Goal: Information Seeking & Learning: Learn about a topic

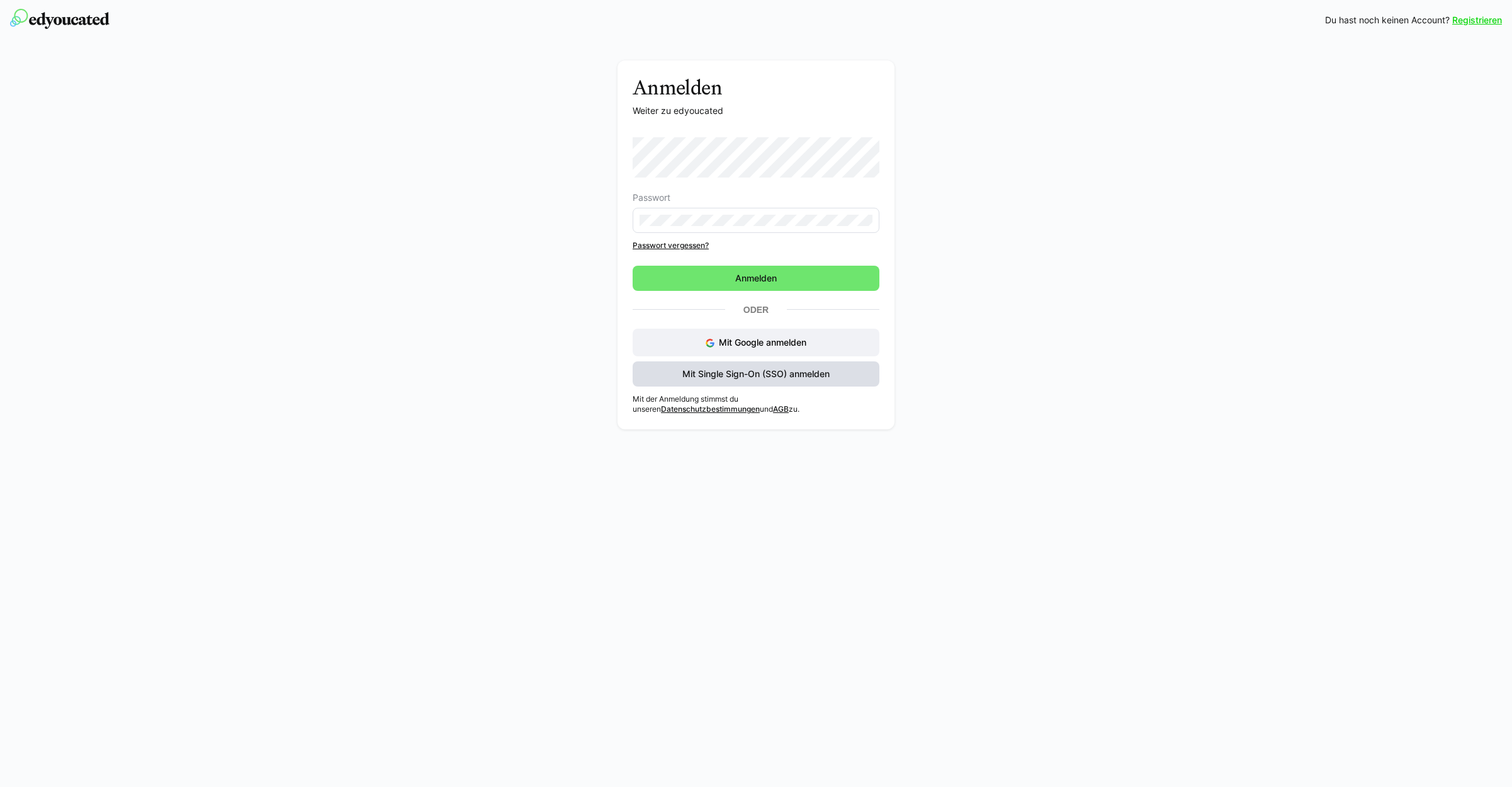
click at [762, 379] on span "Mit Single Sign-On (SSO) anmelden" at bounding box center [756, 374] width 151 height 13
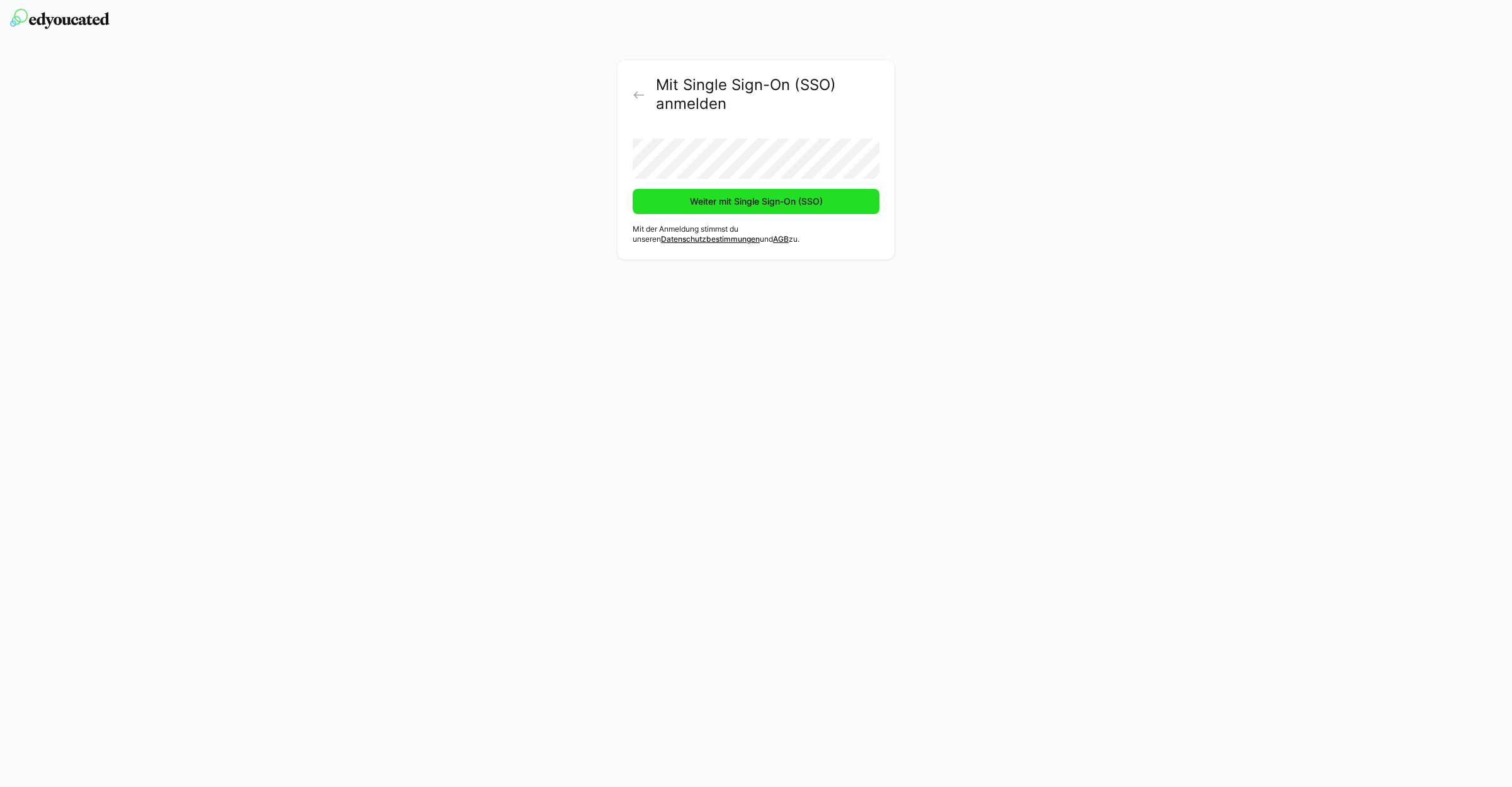
click at [737, 201] on span "Weiter mit Single Sign-On (SSO)" at bounding box center [756, 202] width 136 height 13
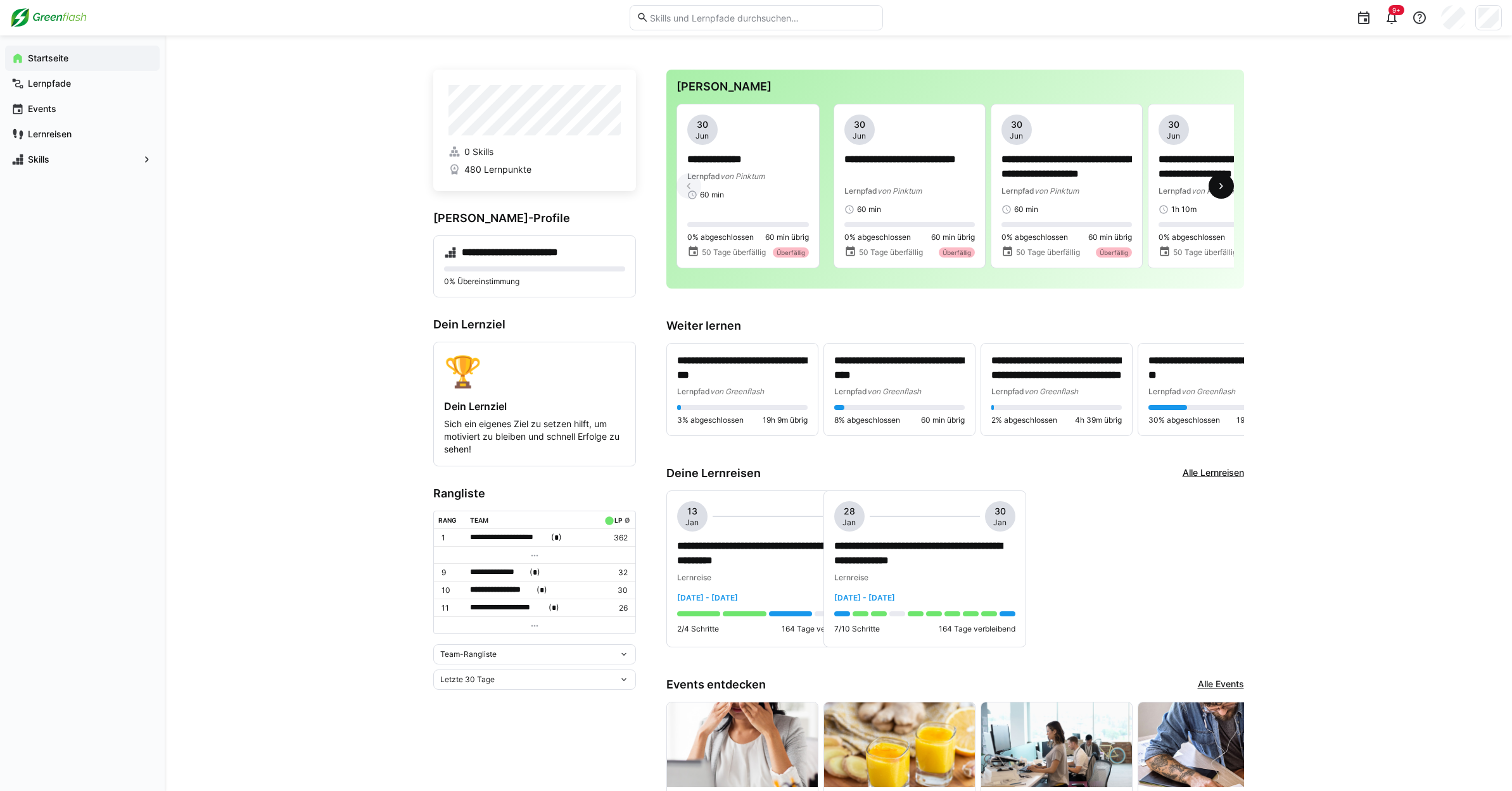
click at [1218, 183] on eds-icon at bounding box center [1221, 186] width 13 height 13
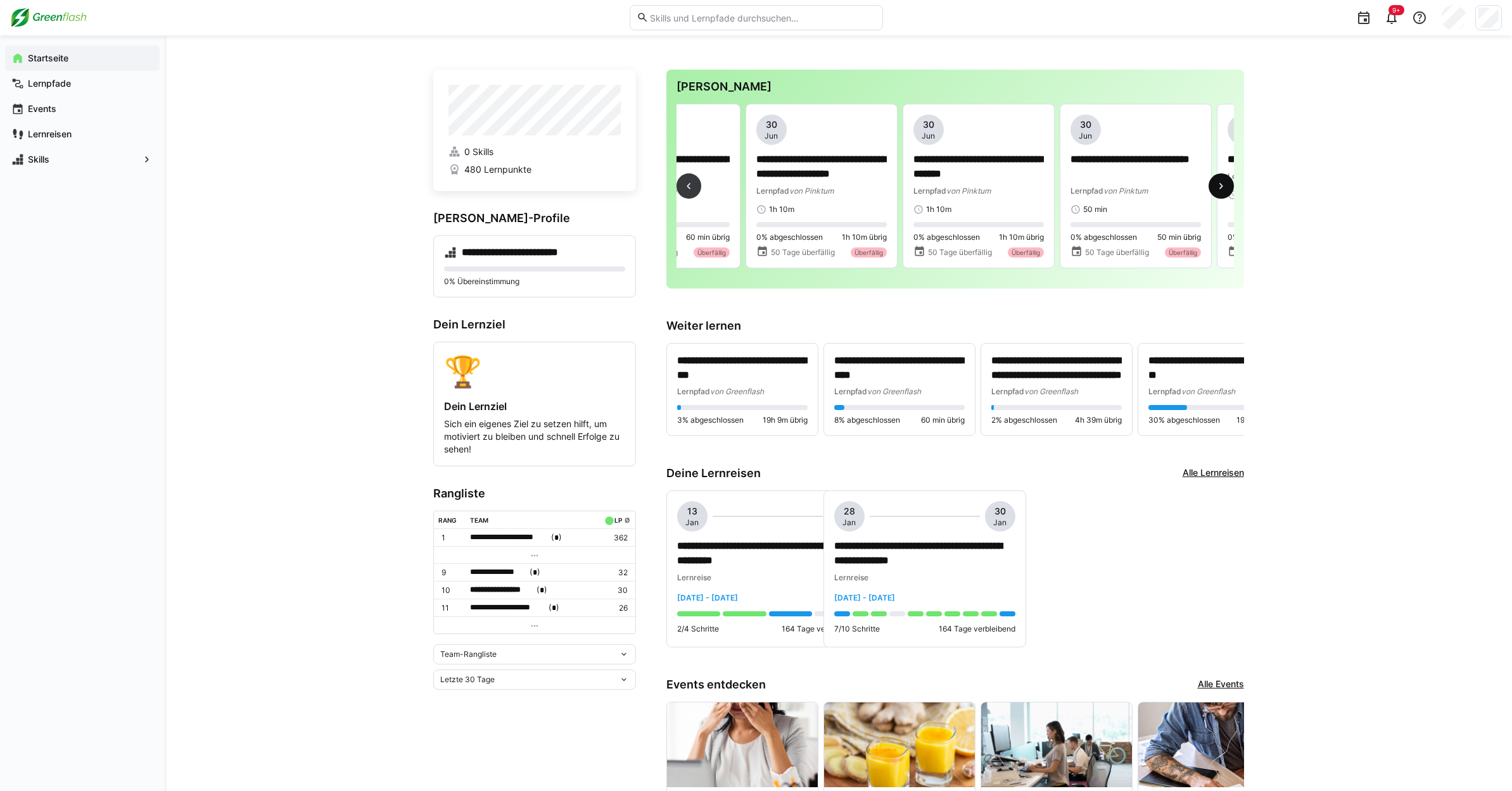
scroll to position [0, 472]
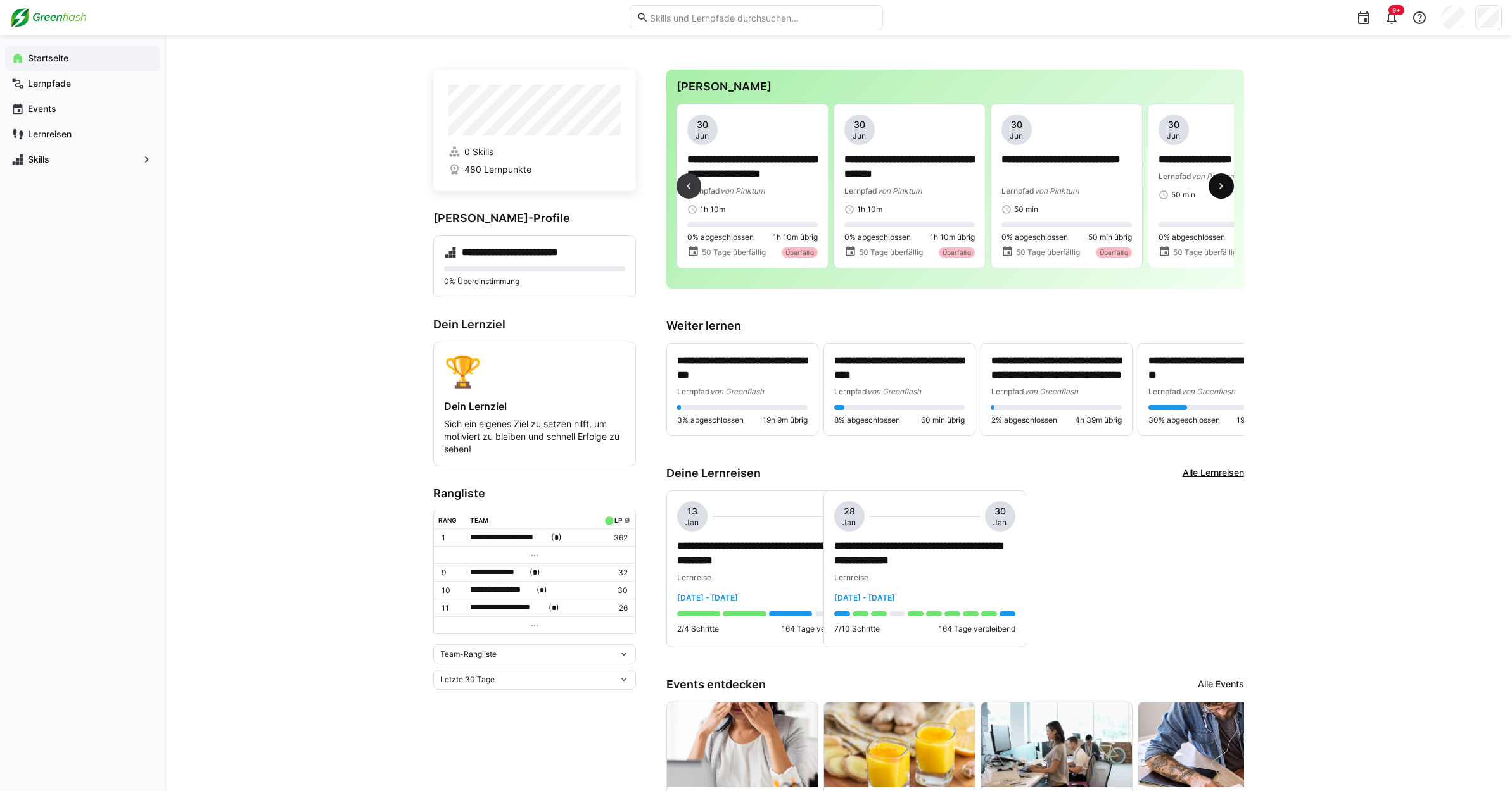
click at [1218, 183] on eds-icon at bounding box center [1221, 186] width 13 height 13
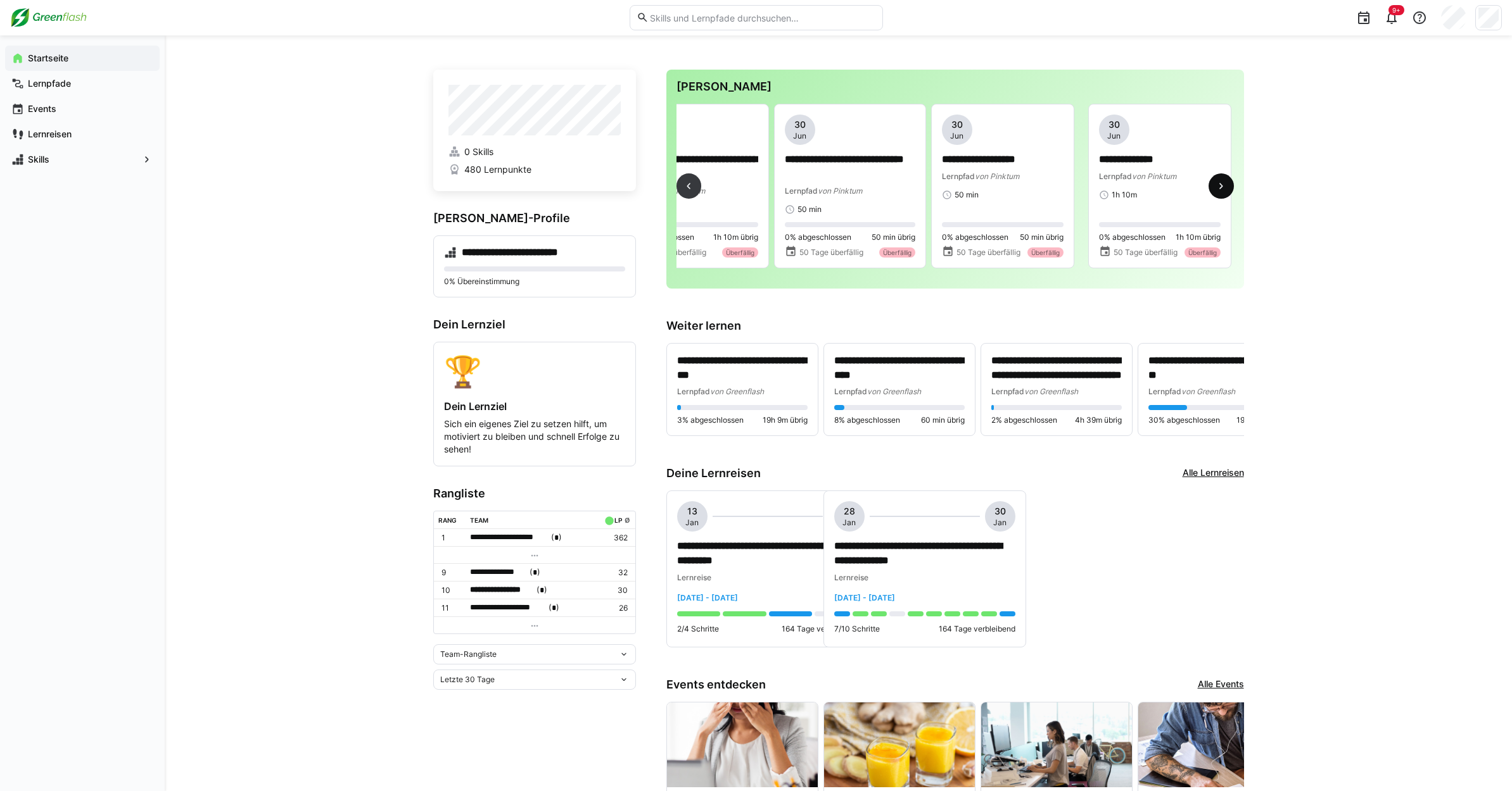
scroll to position [0, 942]
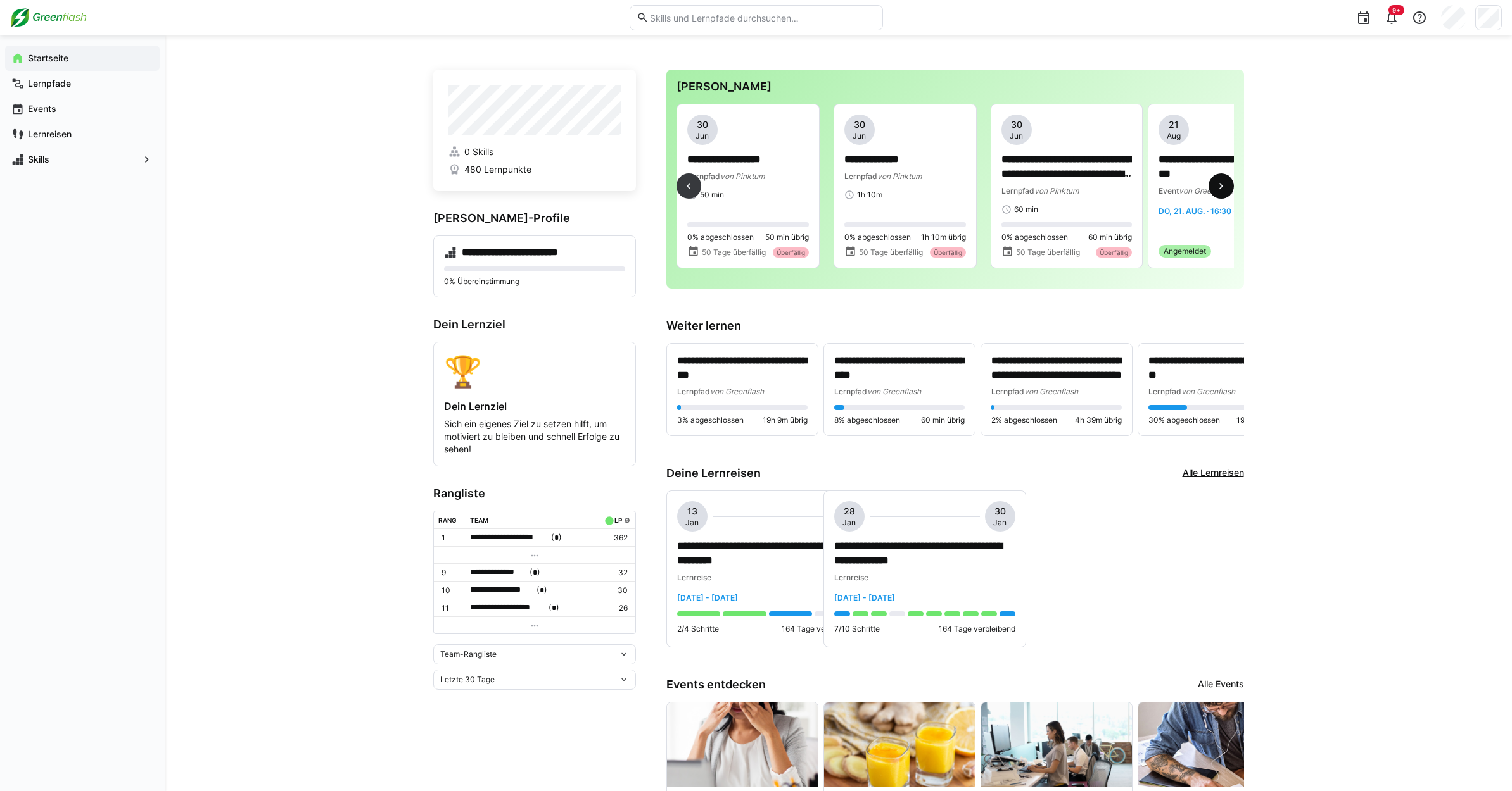
click at [1218, 183] on eds-icon at bounding box center [1221, 186] width 13 height 13
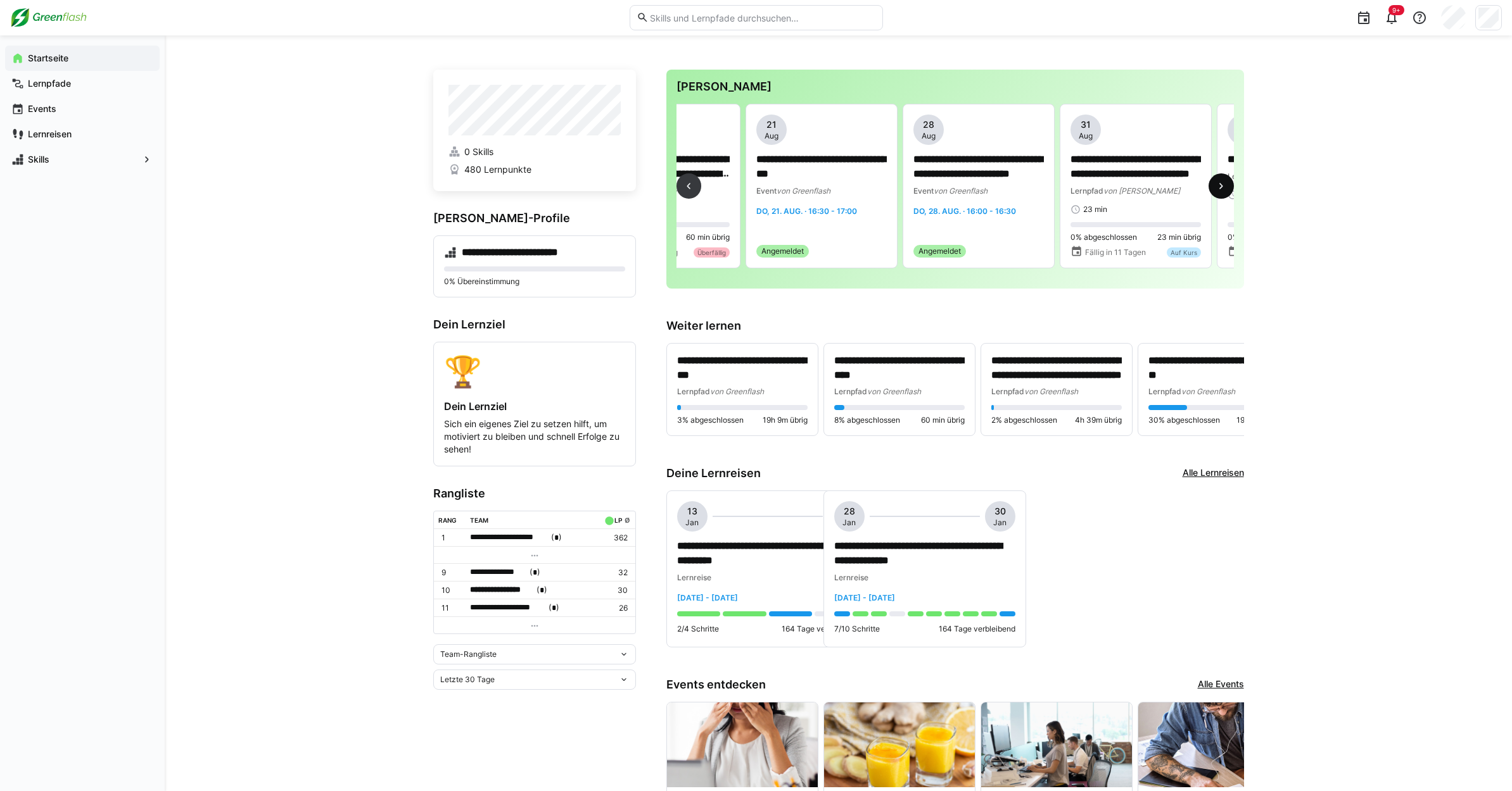
scroll to position [0, 1414]
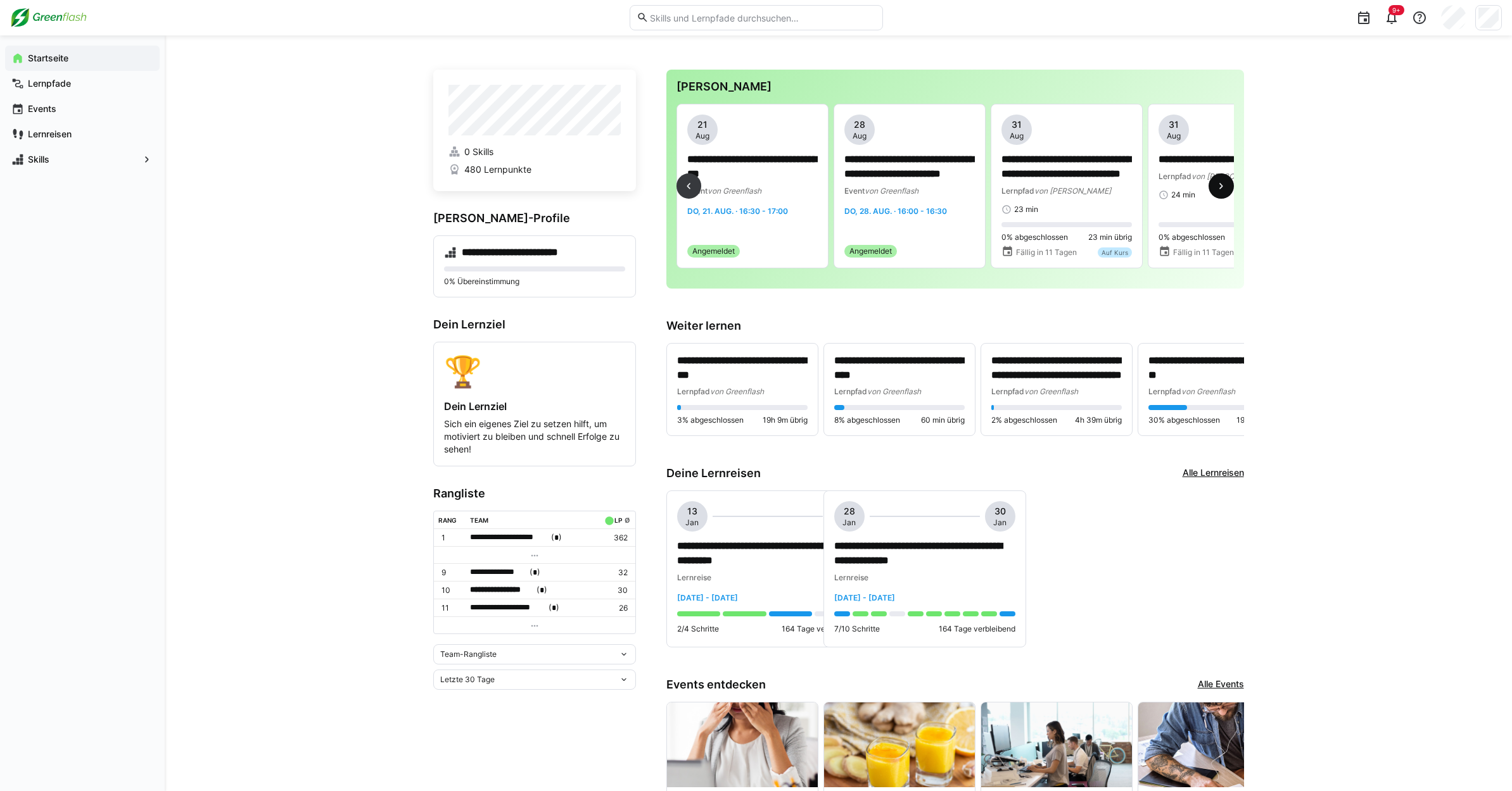
click at [1216, 183] on eds-icon at bounding box center [1221, 186] width 13 height 13
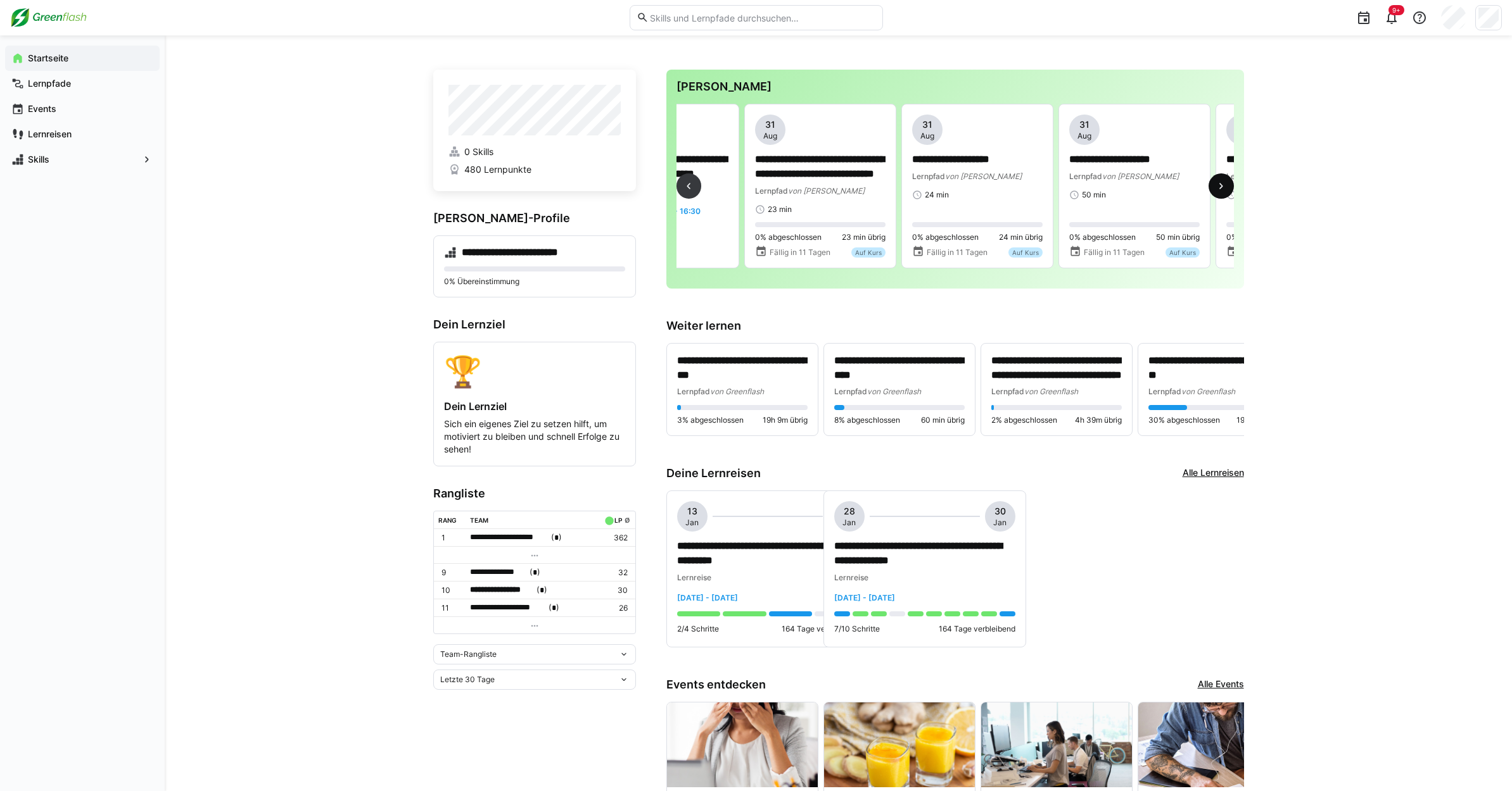
scroll to position [0, 1885]
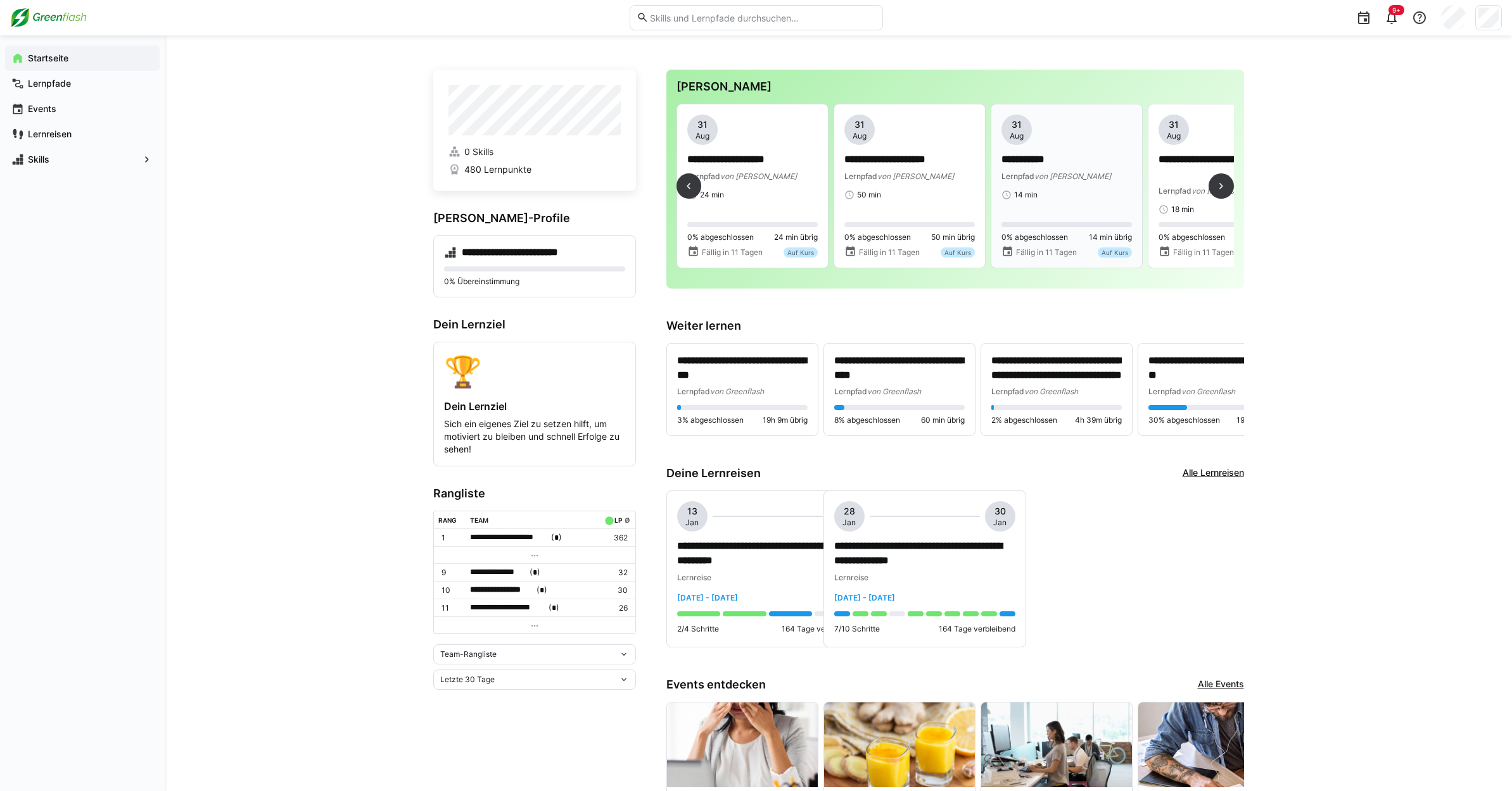
click at [1051, 184] on div "**********" at bounding box center [1066, 157] width 131 height 86
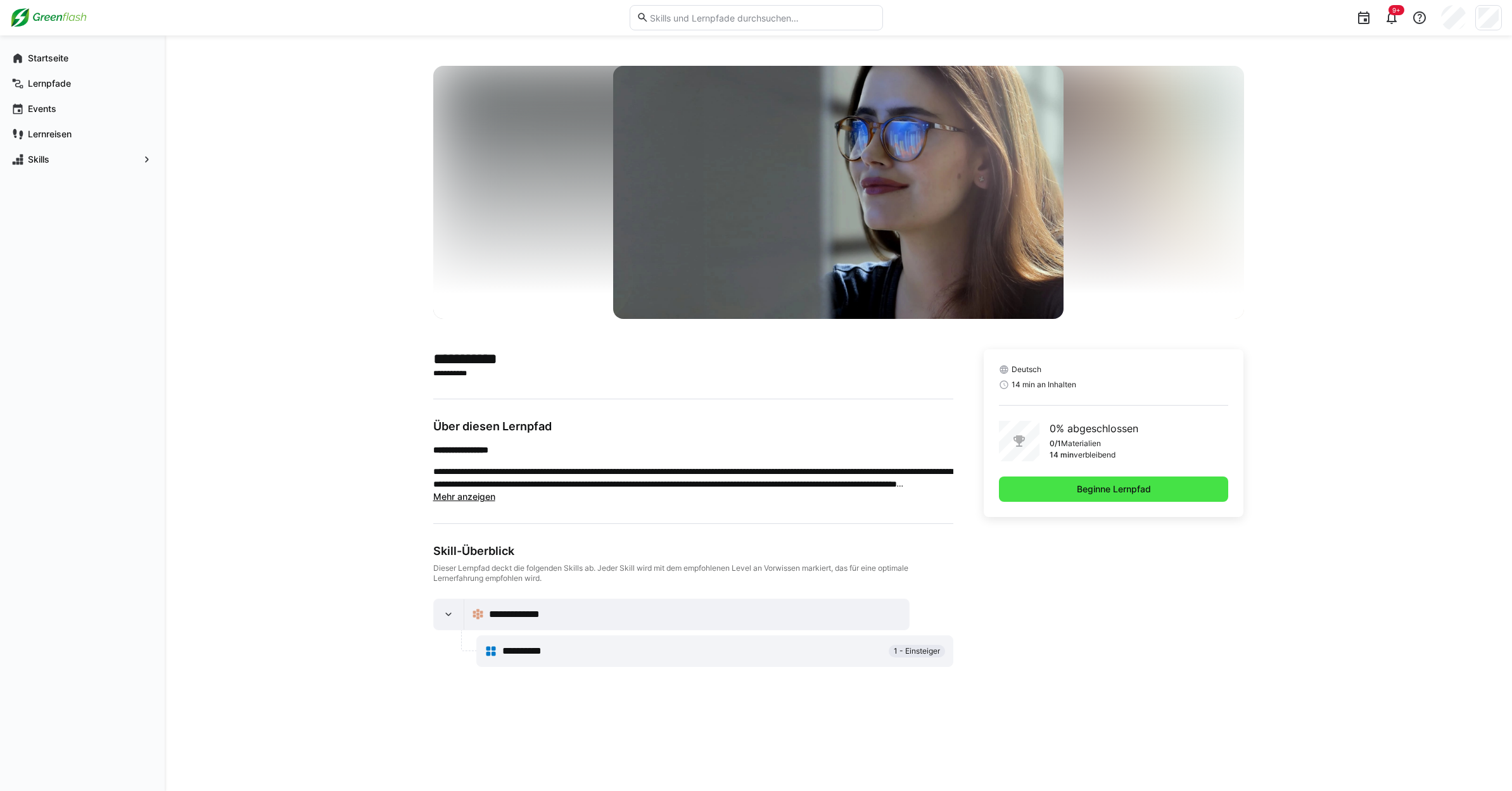
click at [1069, 487] on span "Beginne Lernpfad" at bounding box center [1114, 489] width 230 height 25
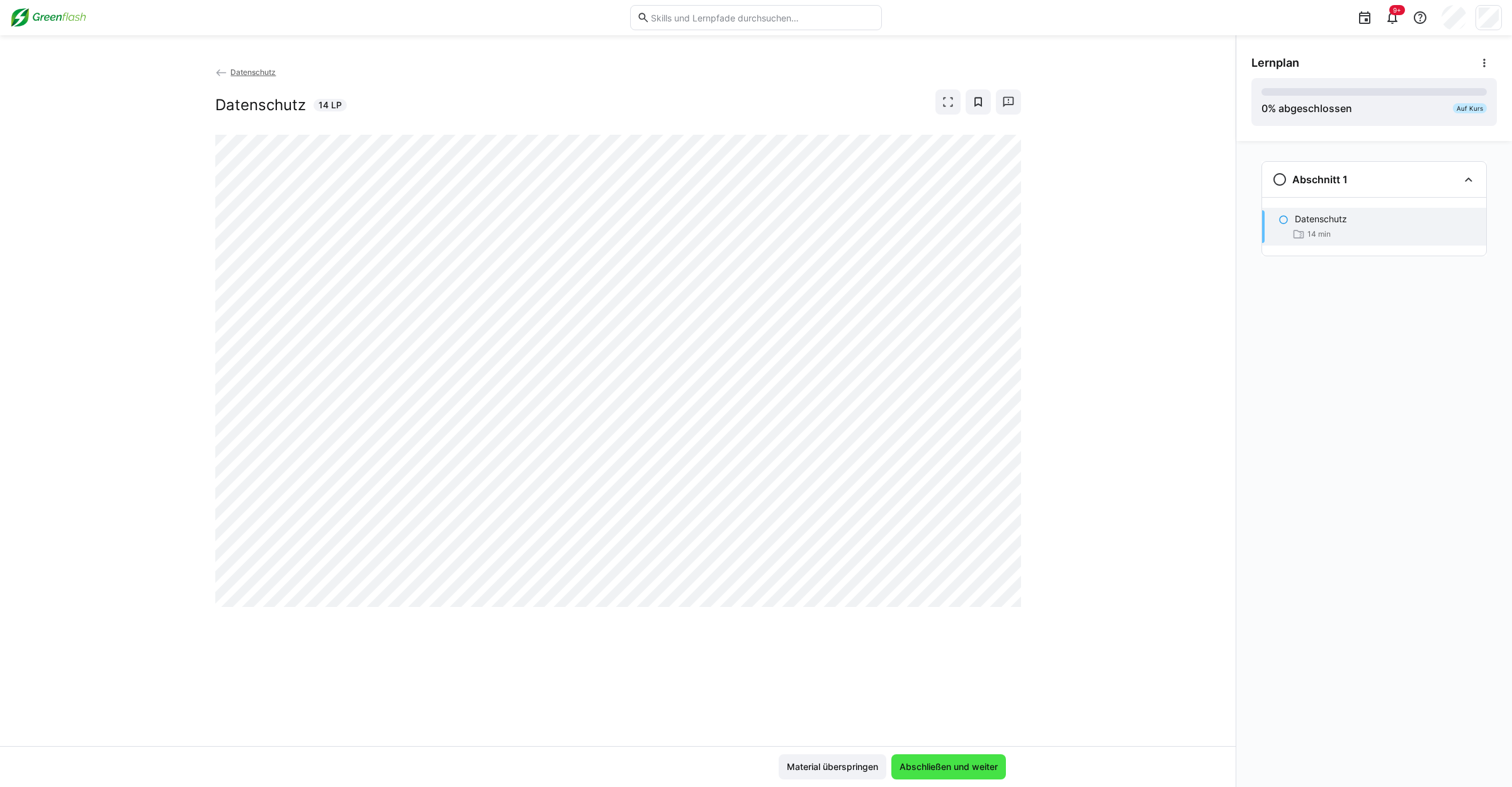
click at [953, 768] on span "Abschließen und weiter" at bounding box center [949, 768] width 102 height 13
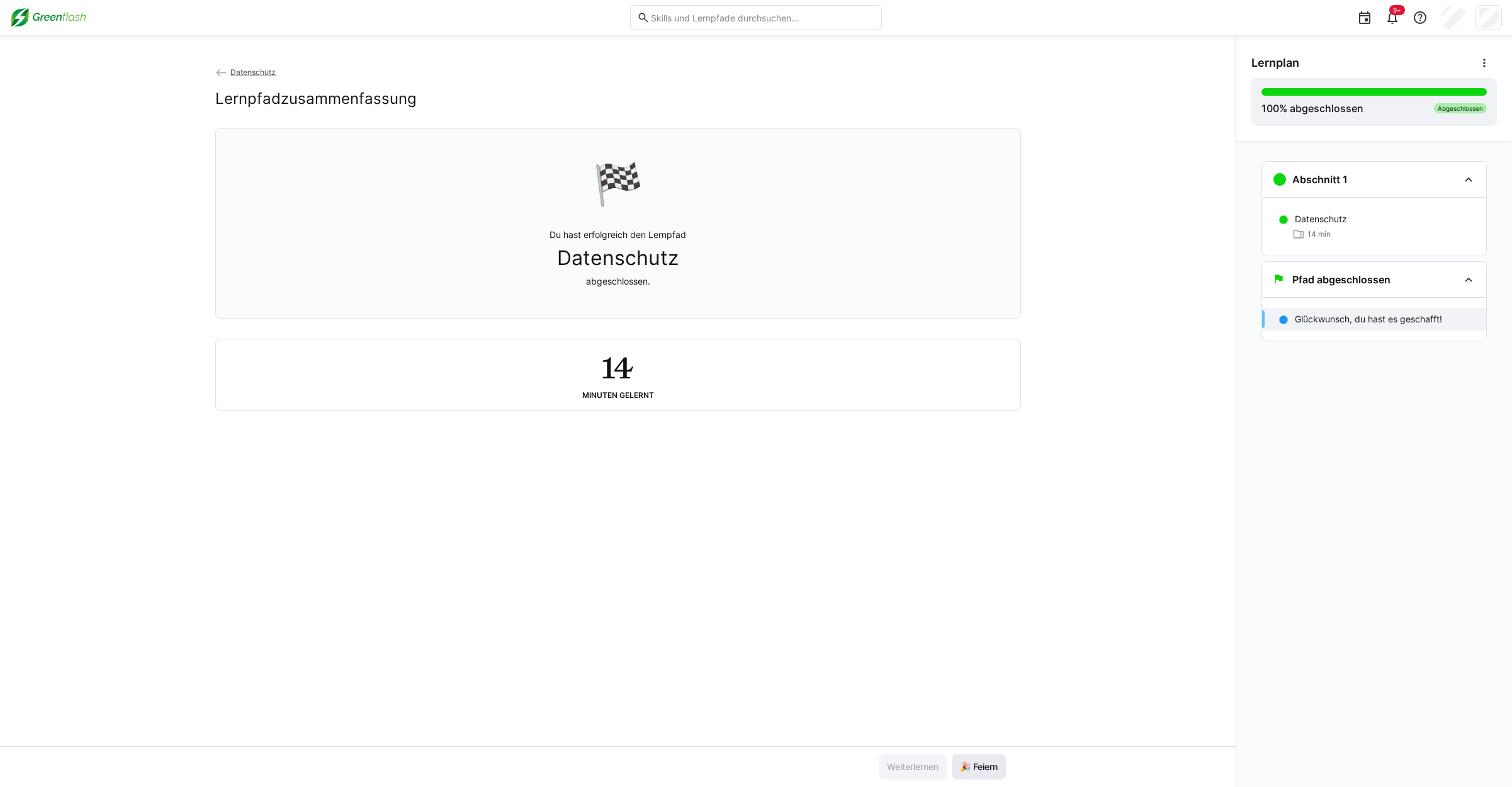
click at [983, 762] on span "🎉 Feiern" at bounding box center [978, 768] width 42 height 13
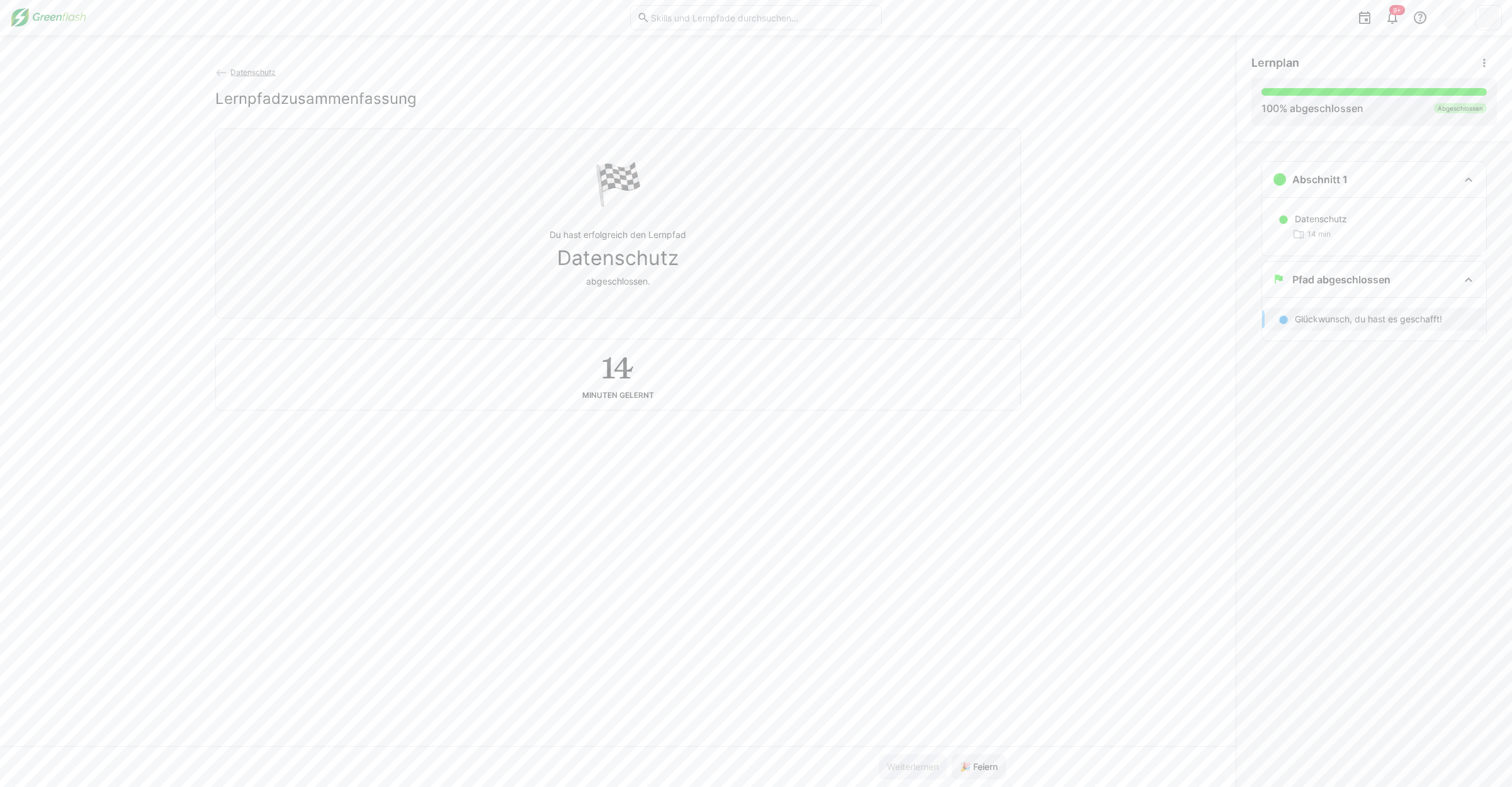
click at [243, 76] on span "Datenschutz" at bounding box center [253, 72] width 45 height 9
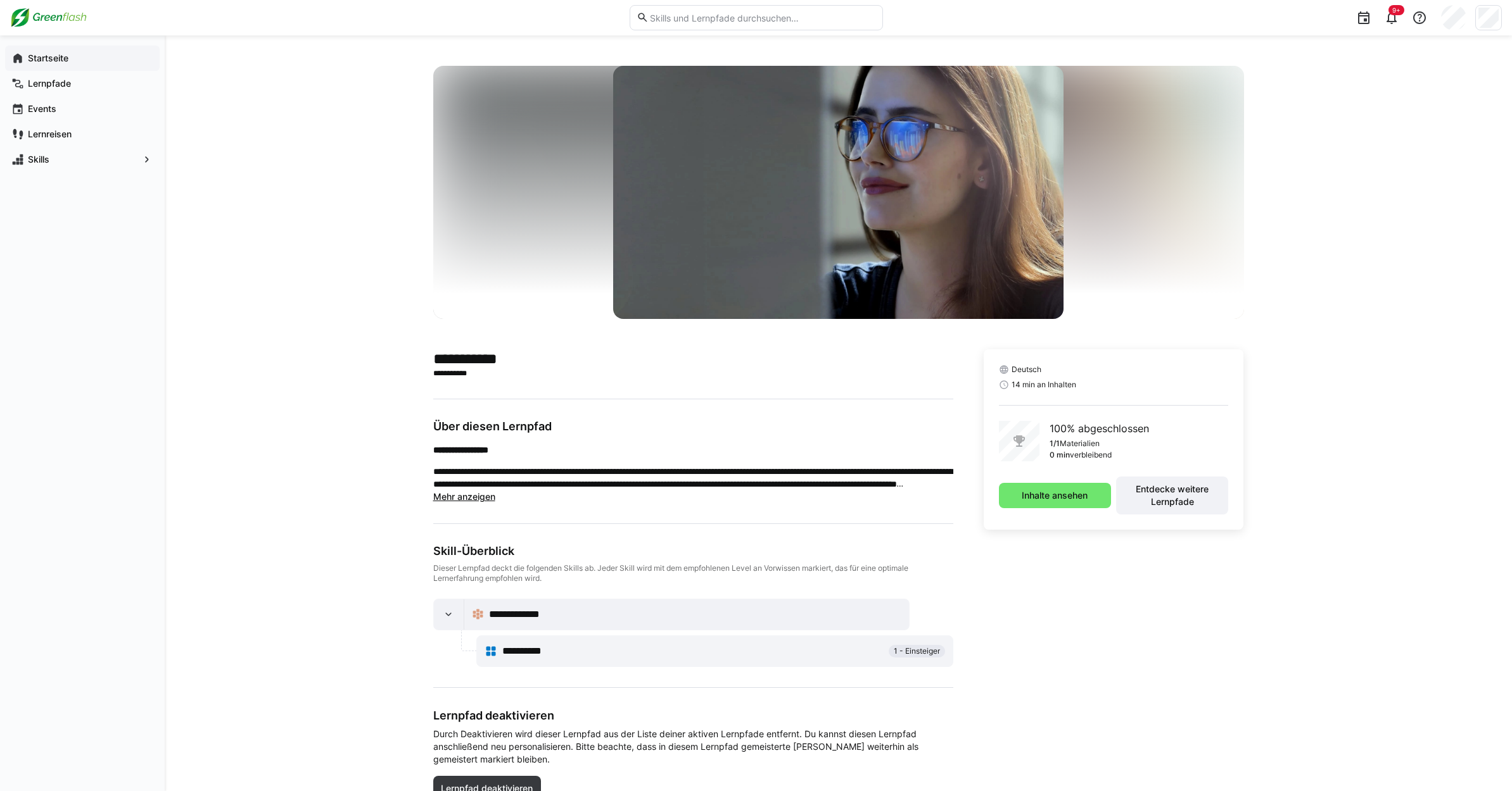
click at [0, 0] on app-navigation-label "Startseite" at bounding box center [0, 0] width 0 height 0
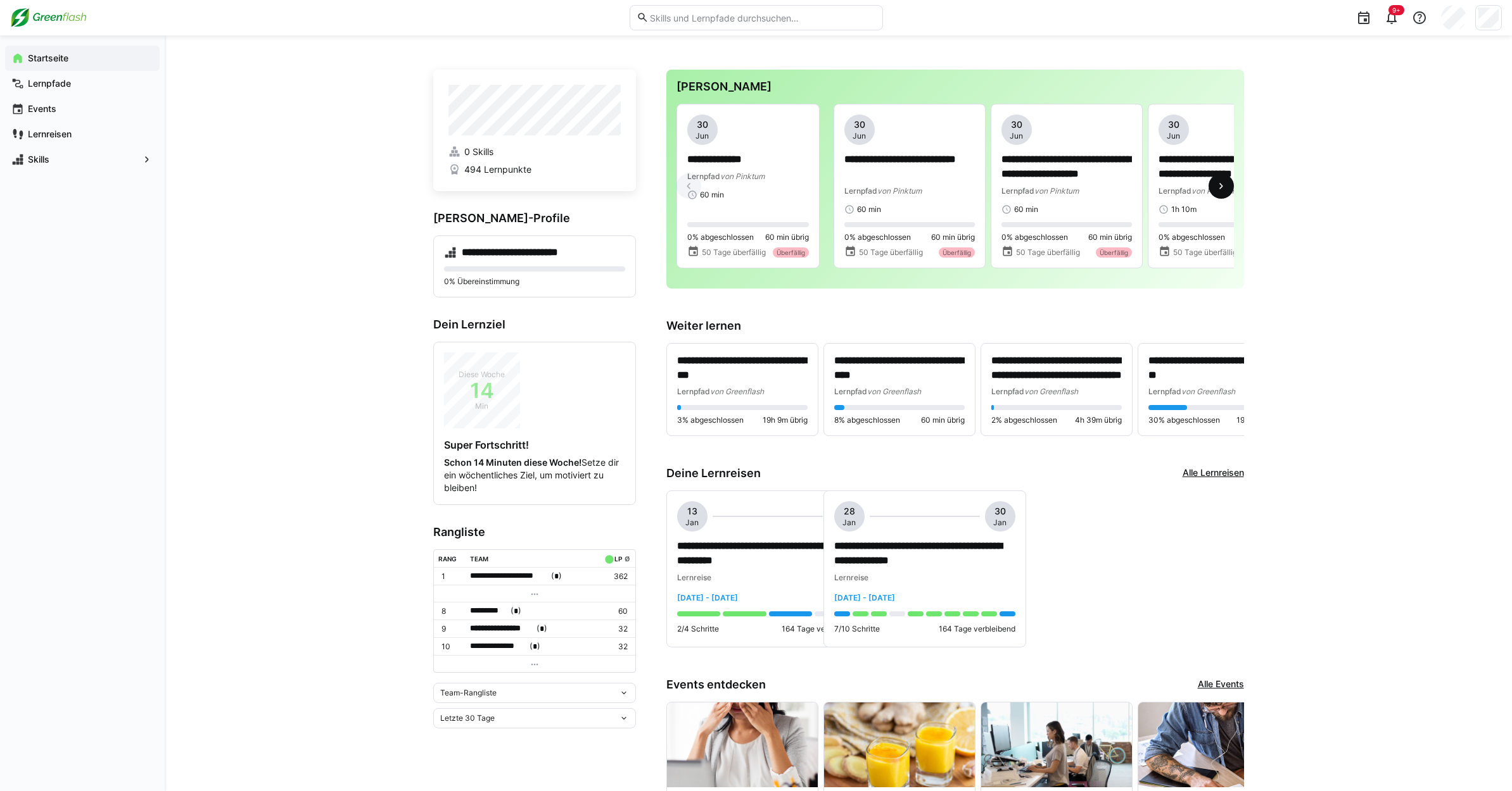
click at [1229, 191] on span at bounding box center [1220, 185] width 25 height 25
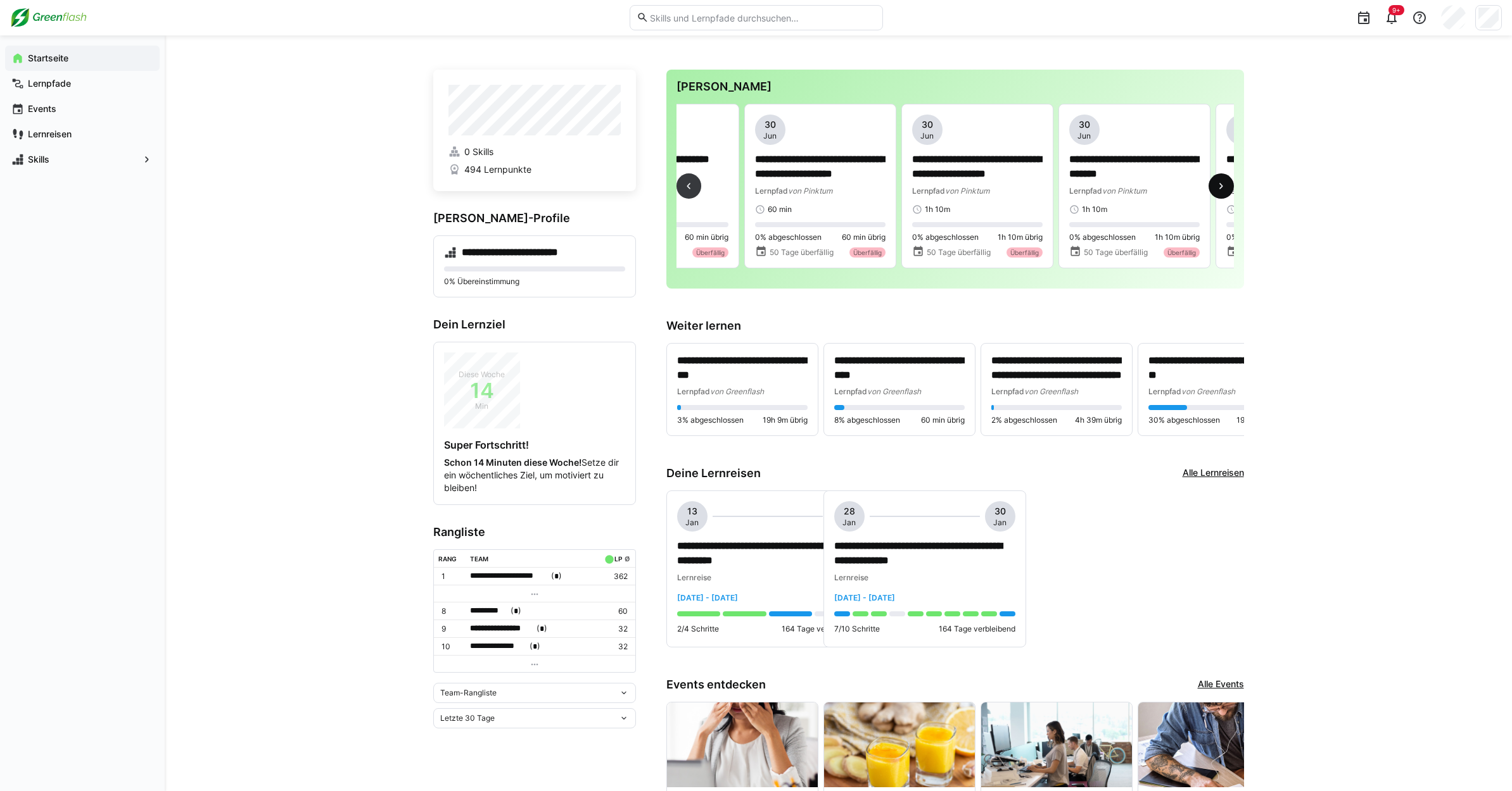
click at [1229, 191] on span at bounding box center [1220, 185] width 25 height 25
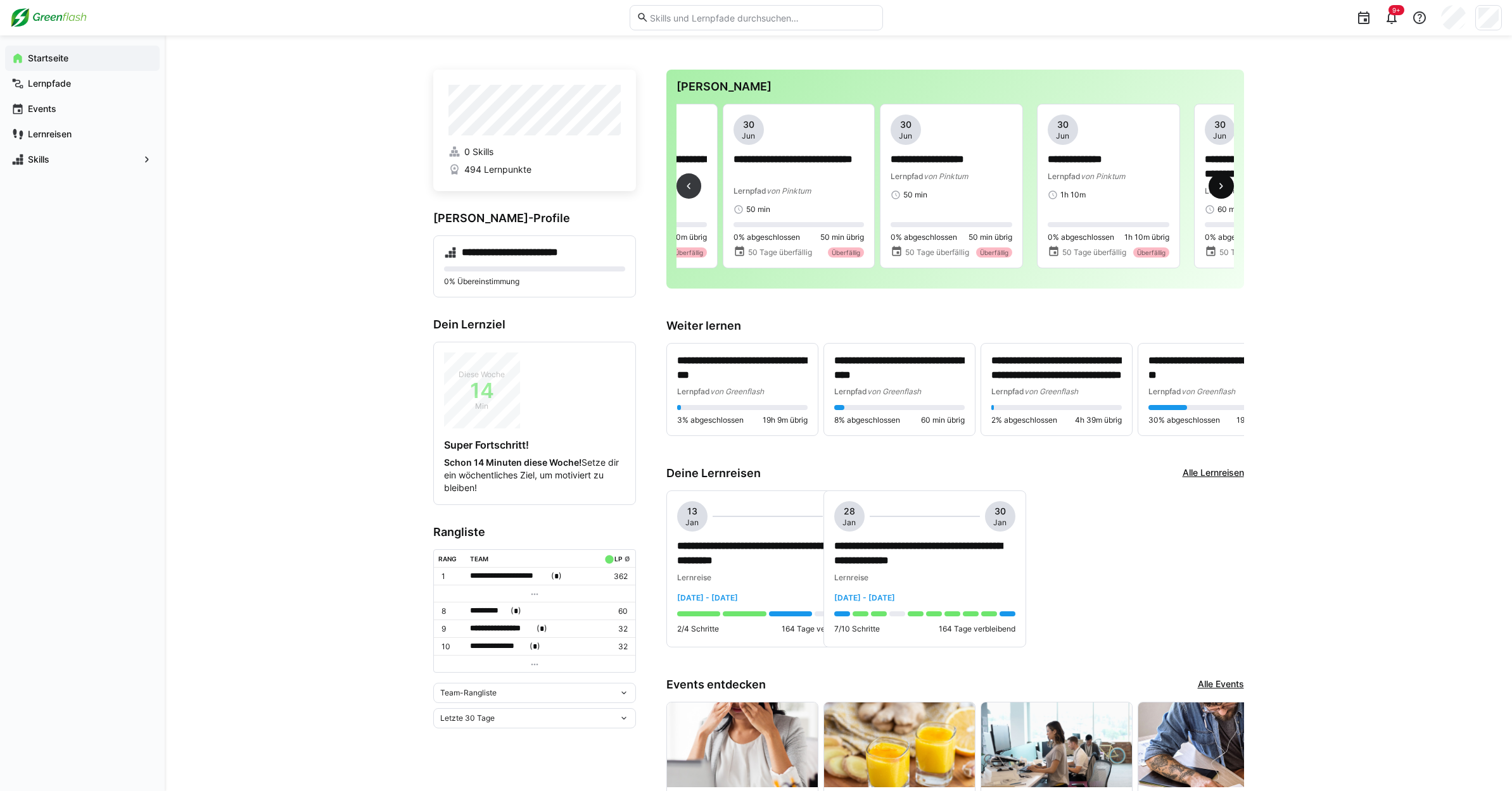
click at [1229, 191] on span at bounding box center [1220, 185] width 25 height 25
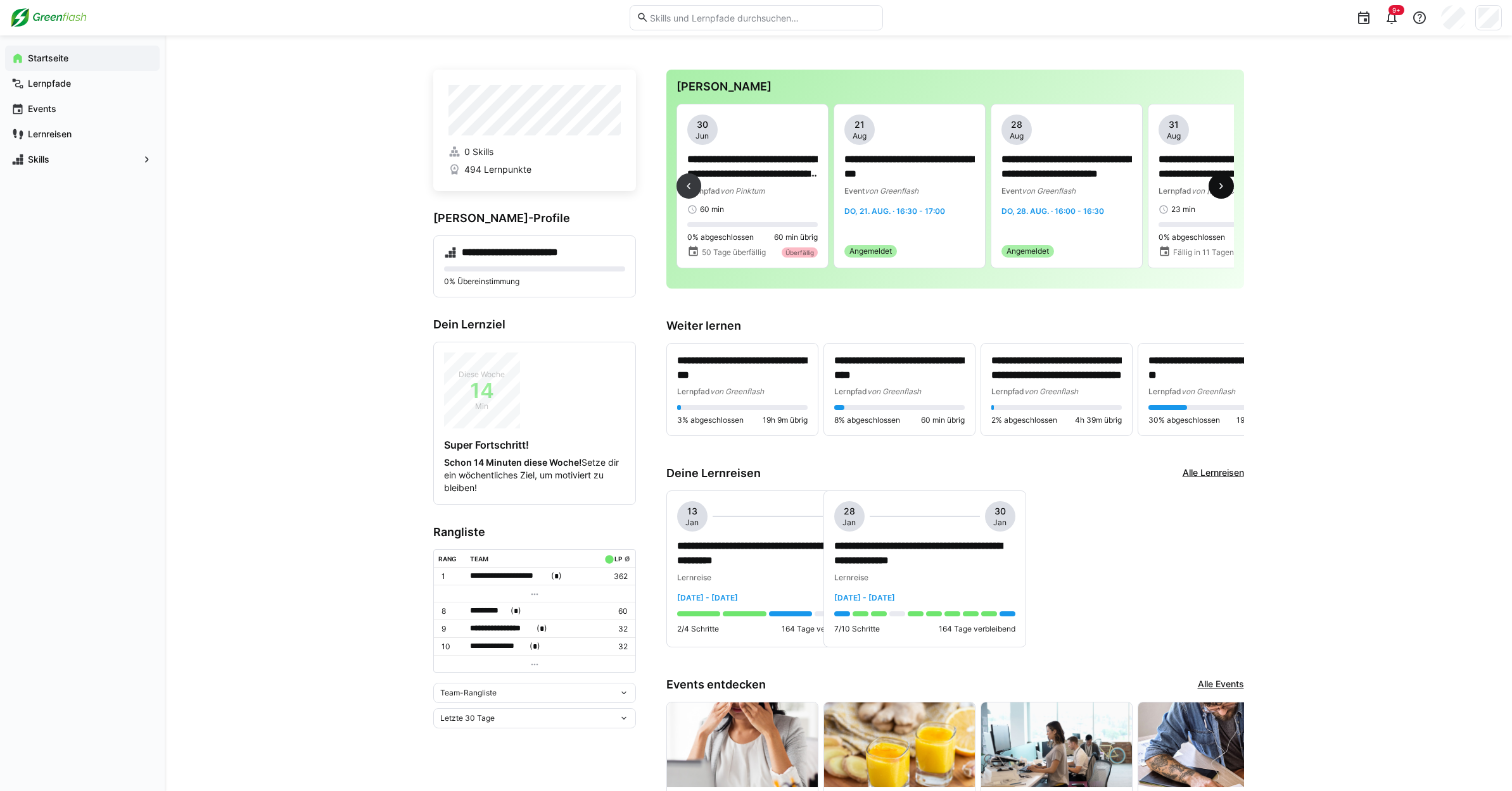
click at [1229, 191] on span at bounding box center [1220, 185] width 25 height 25
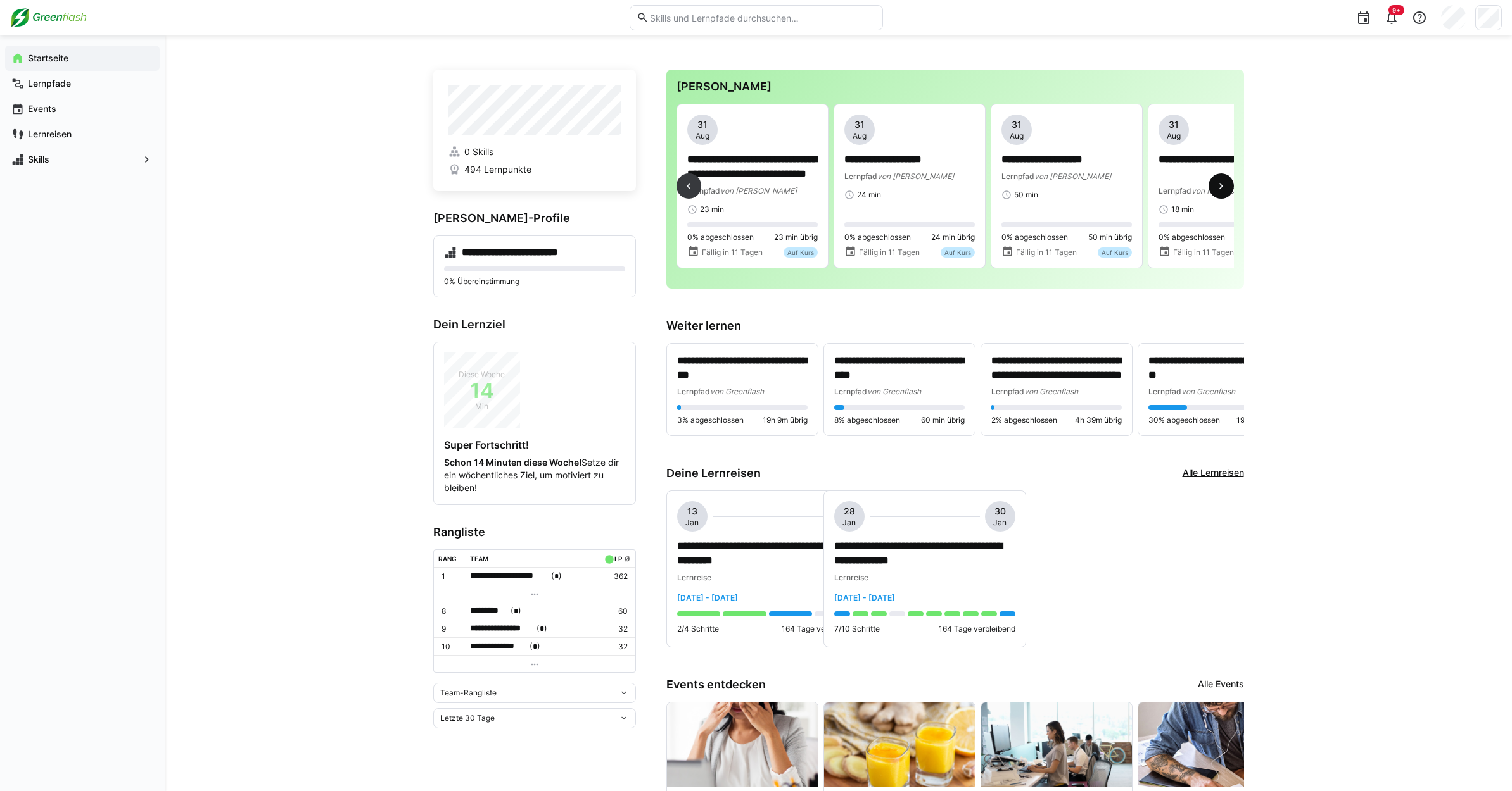
click at [1229, 191] on span at bounding box center [1220, 185] width 25 height 25
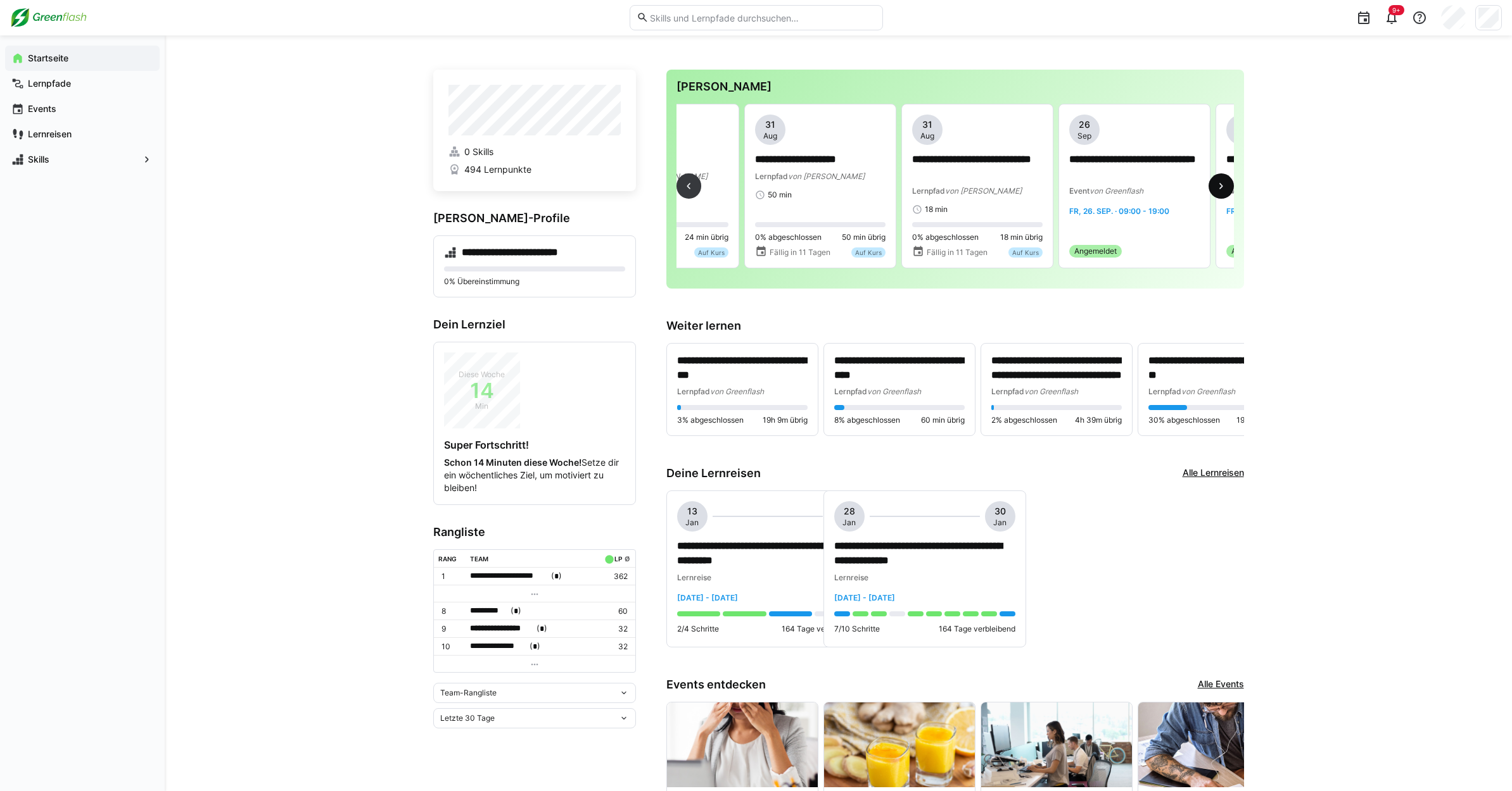
scroll to position [0, 2199]
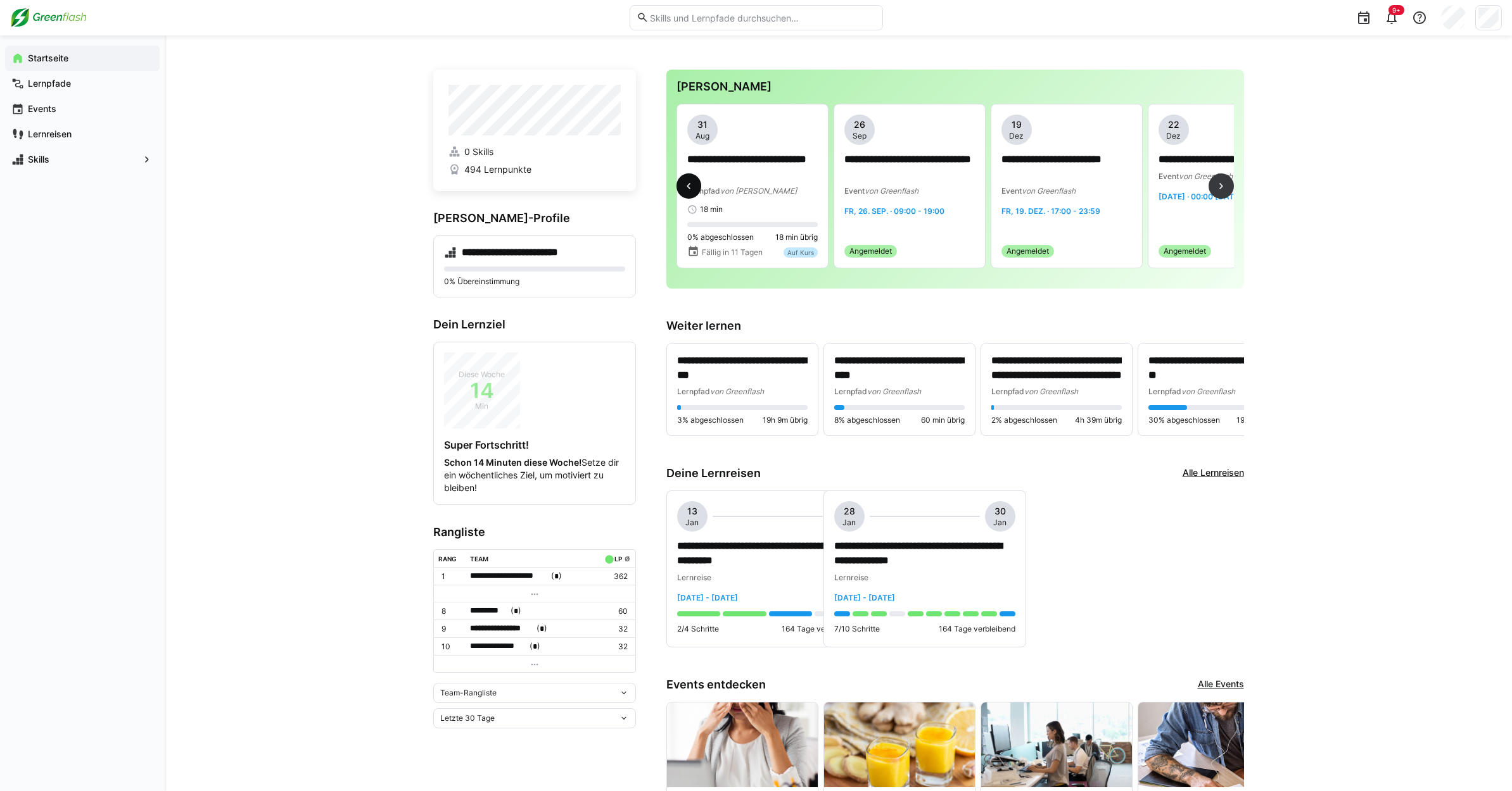
click at [691, 188] on eds-icon at bounding box center [689, 186] width 13 height 13
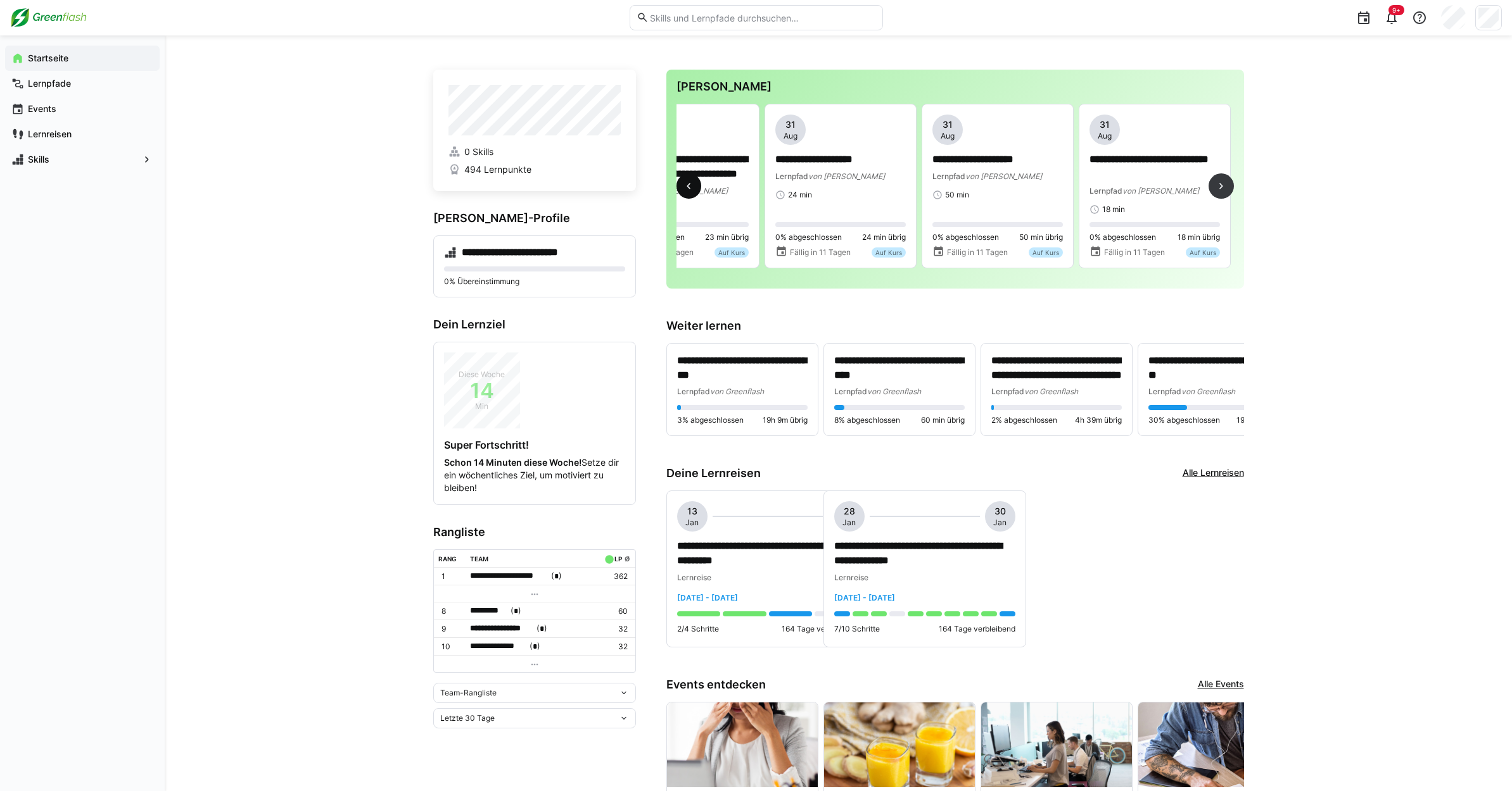
scroll to position [0, 1728]
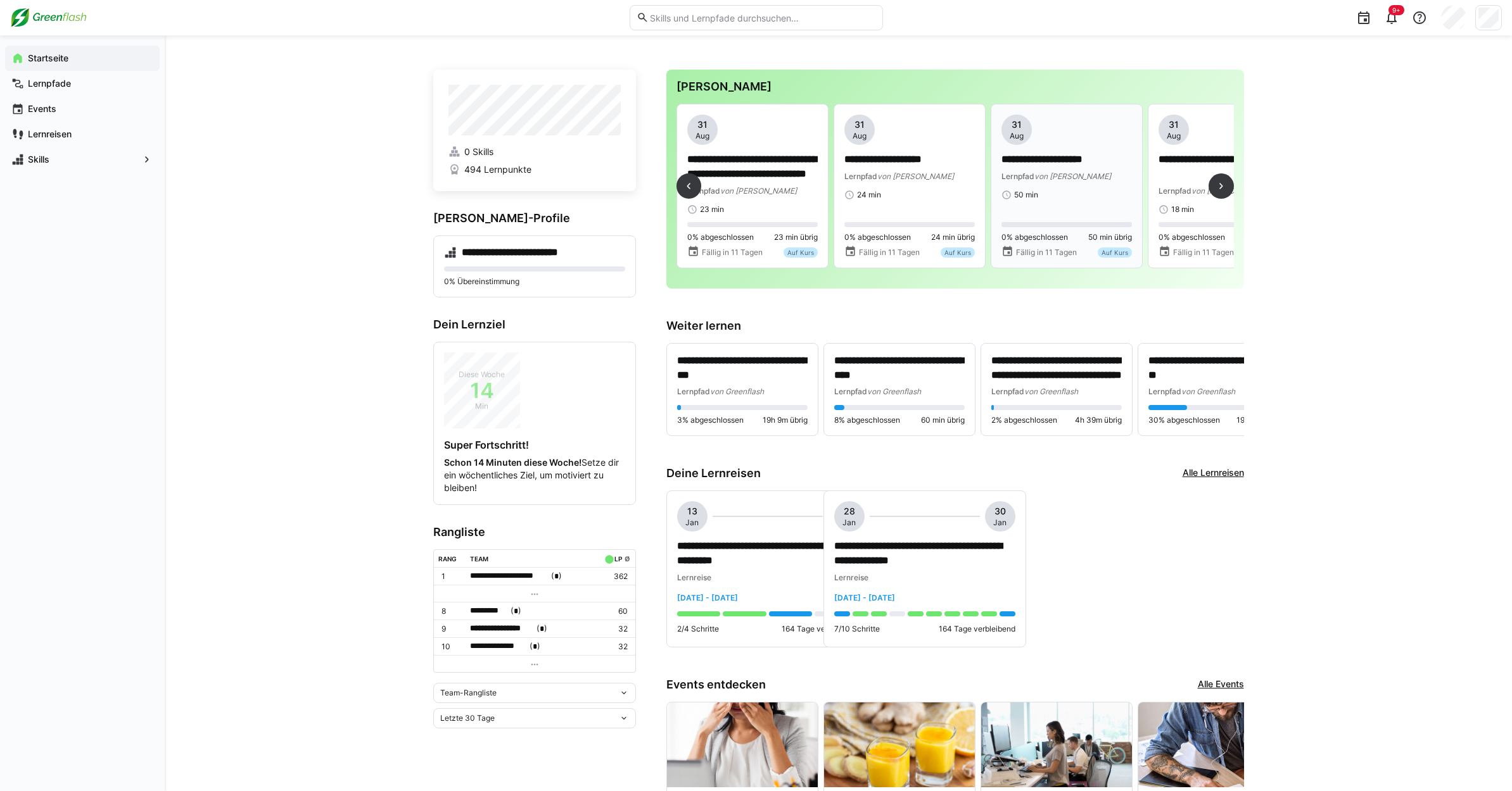
click at [1047, 181] on span "von [PERSON_NAME]" at bounding box center [1073, 176] width 76 height 9
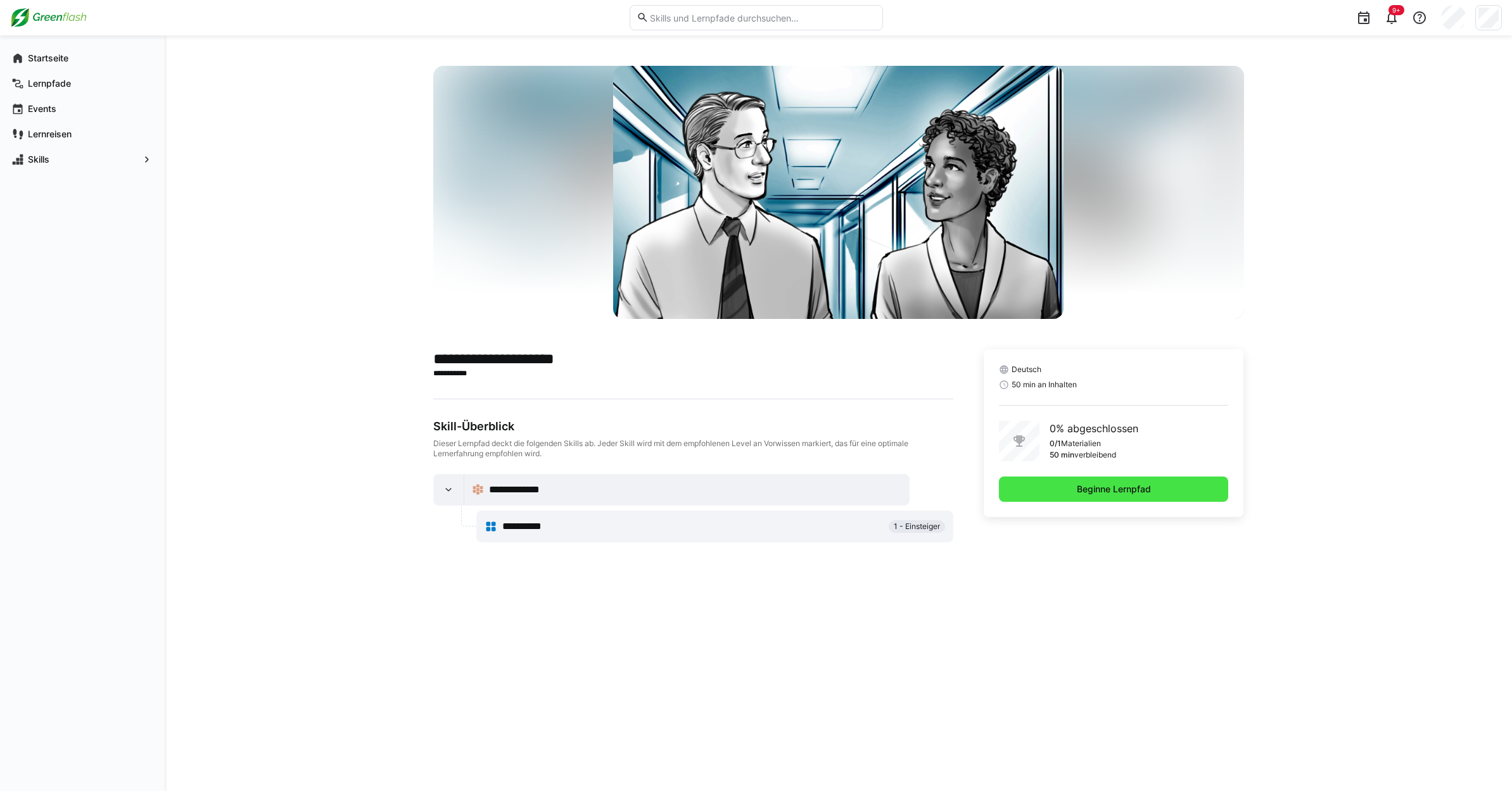
click at [1051, 494] on span "Beginne Lernpfad" at bounding box center [1114, 489] width 230 height 25
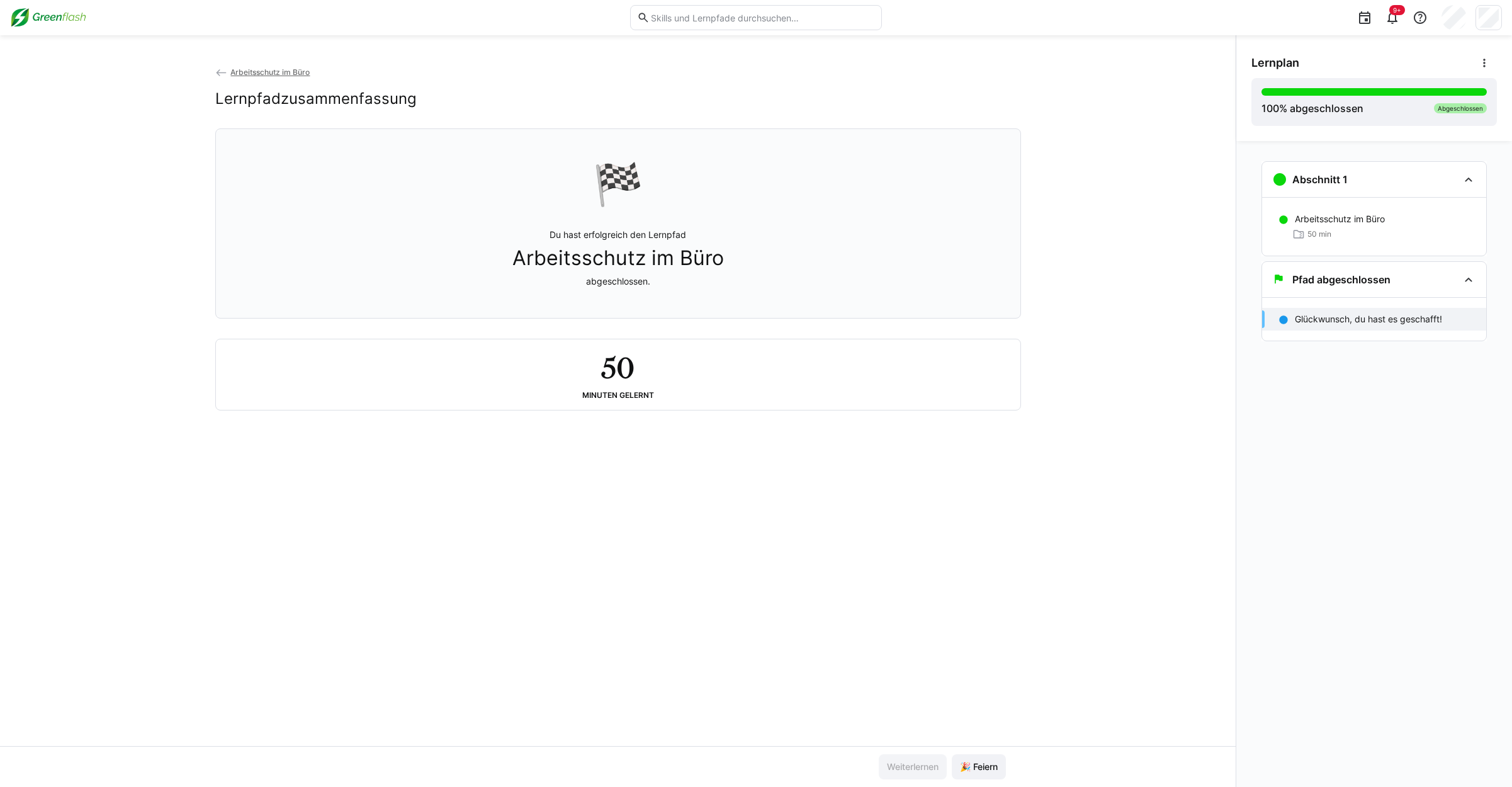
click at [258, 74] on span "Arbeitsschutz im Büro" at bounding box center [271, 72] width 80 height 9
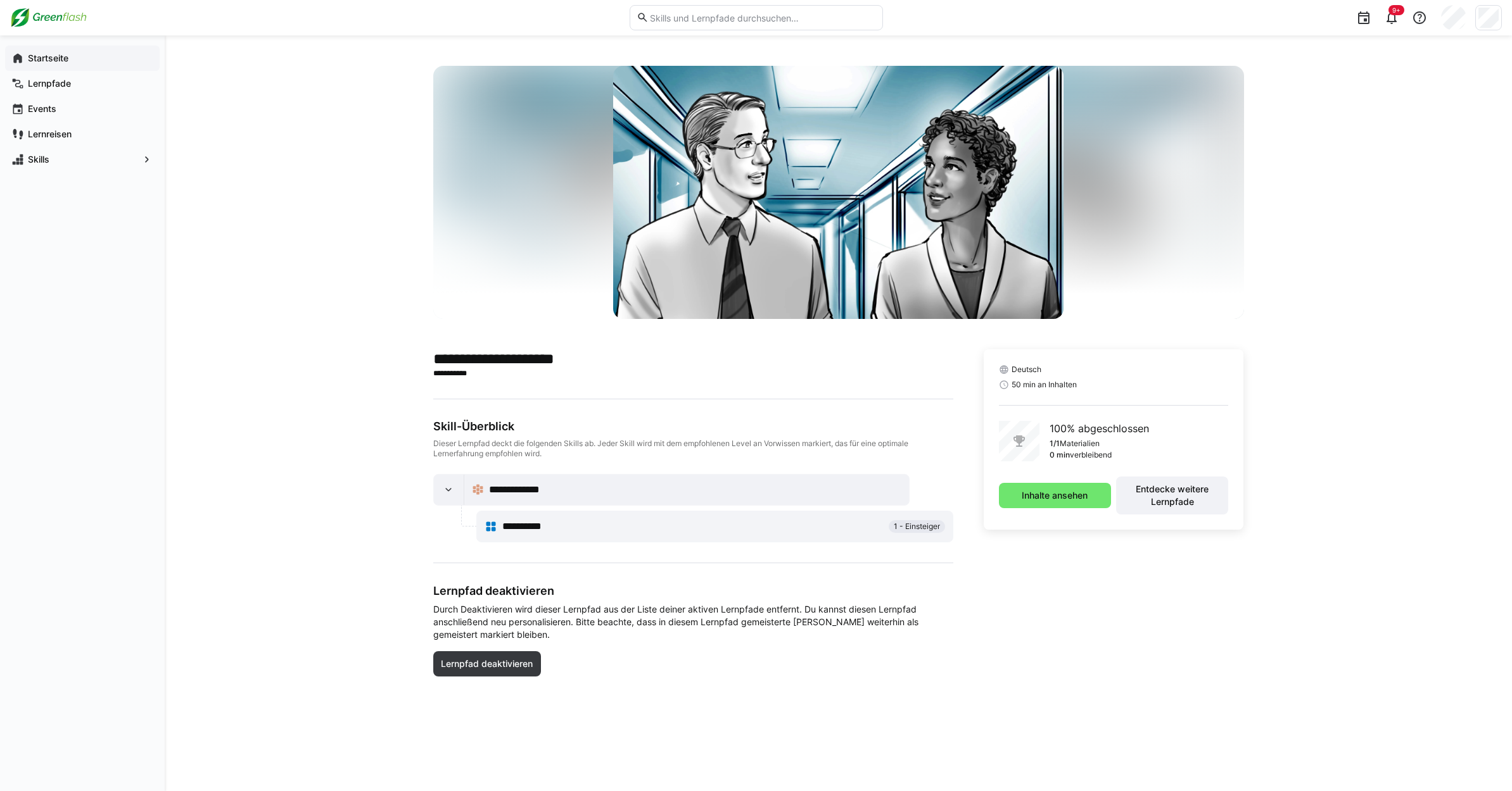
click at [47, 50] on div "Startseite" at bounding box center [82, 58] width 155 height 25
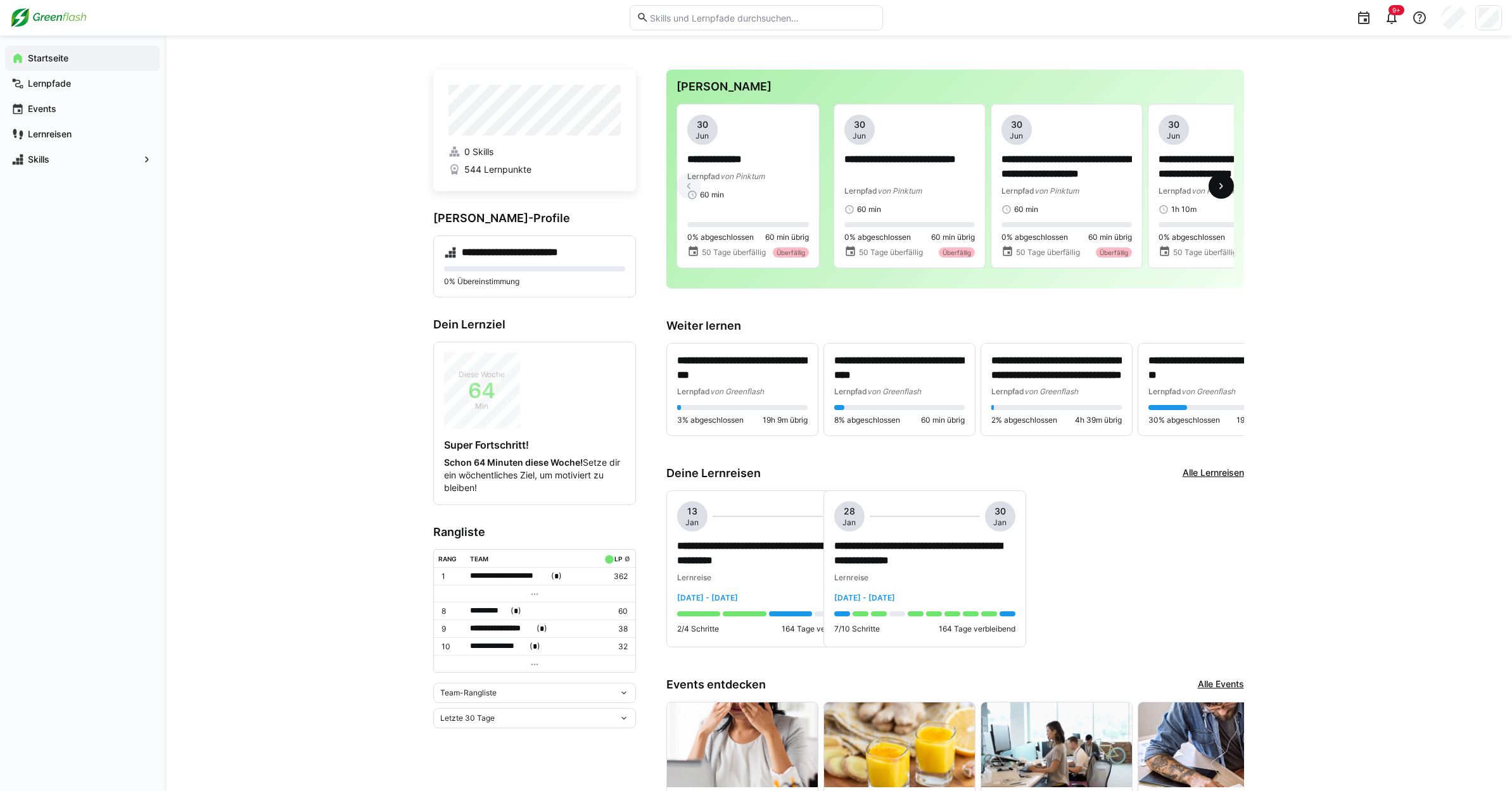
click at [1216, 193] on eds-icon at bounding box center [1221, 186] width 13 height 13
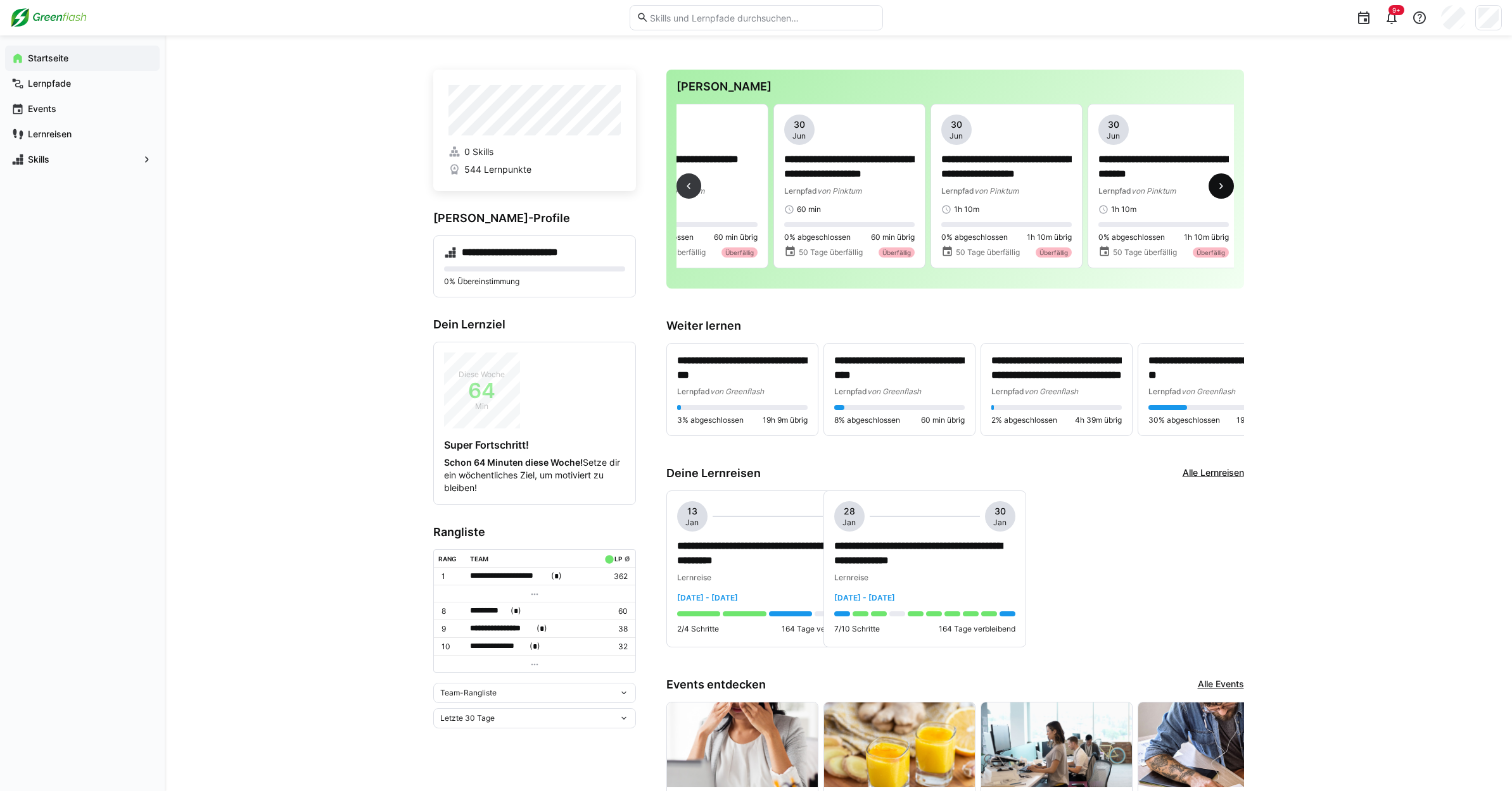
click at [1216, 193] on eds-icon at bounding box center [1221, 186] width 13 height 13
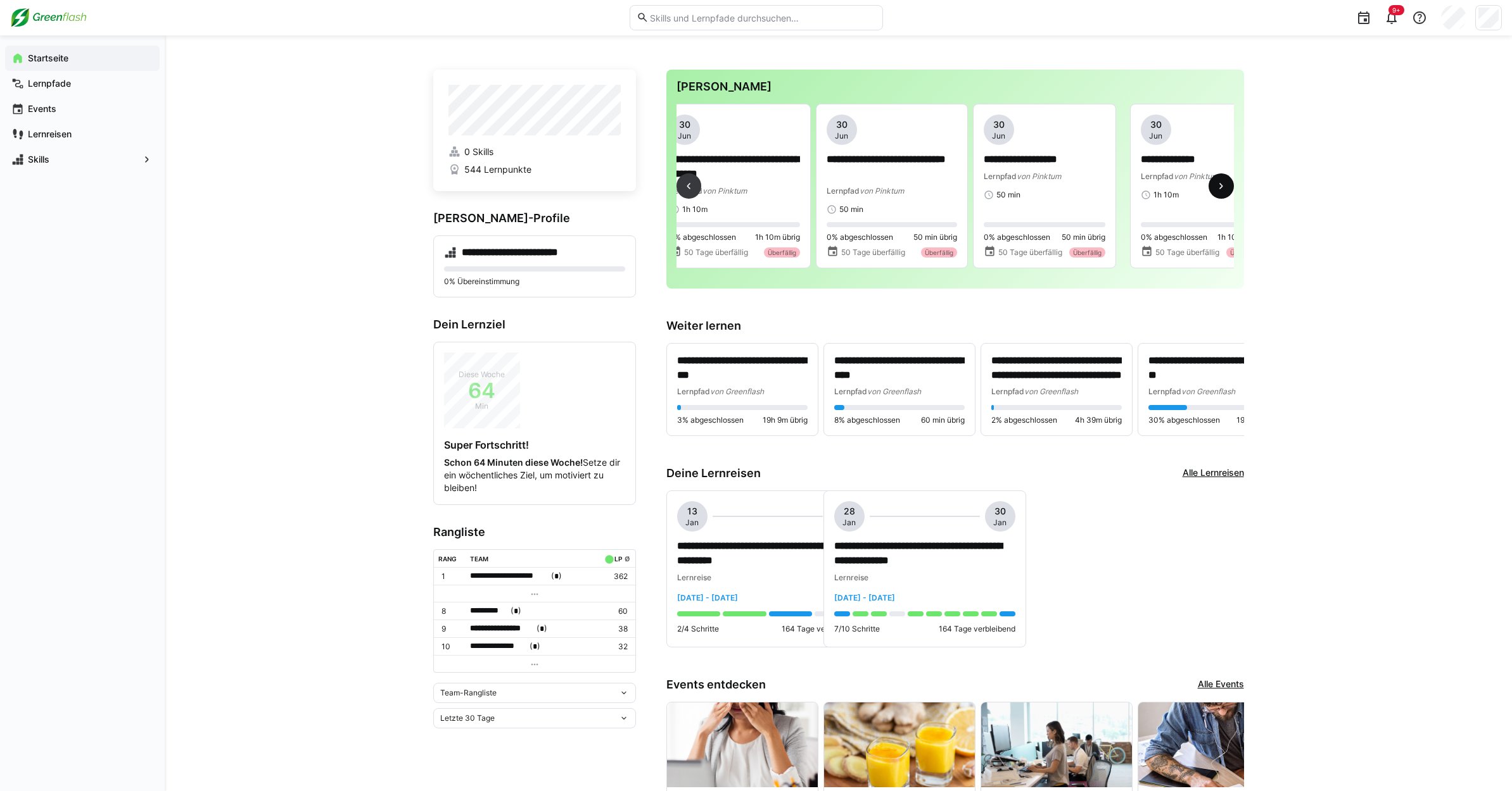
click at [1216, 193] on eds-icon at bounding box center [1221, 186] width 13 height 13
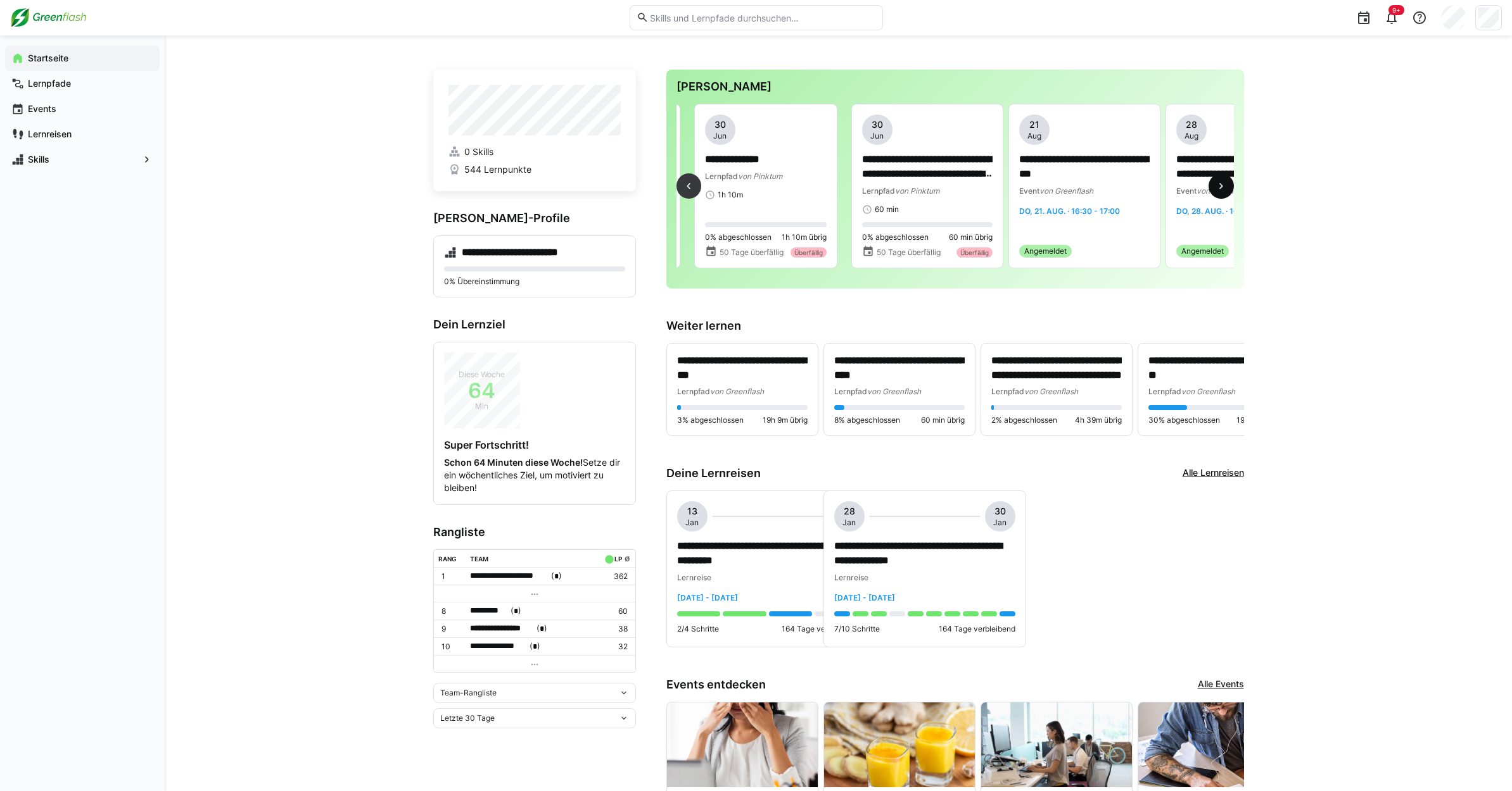
scroll to position [0, 1100]
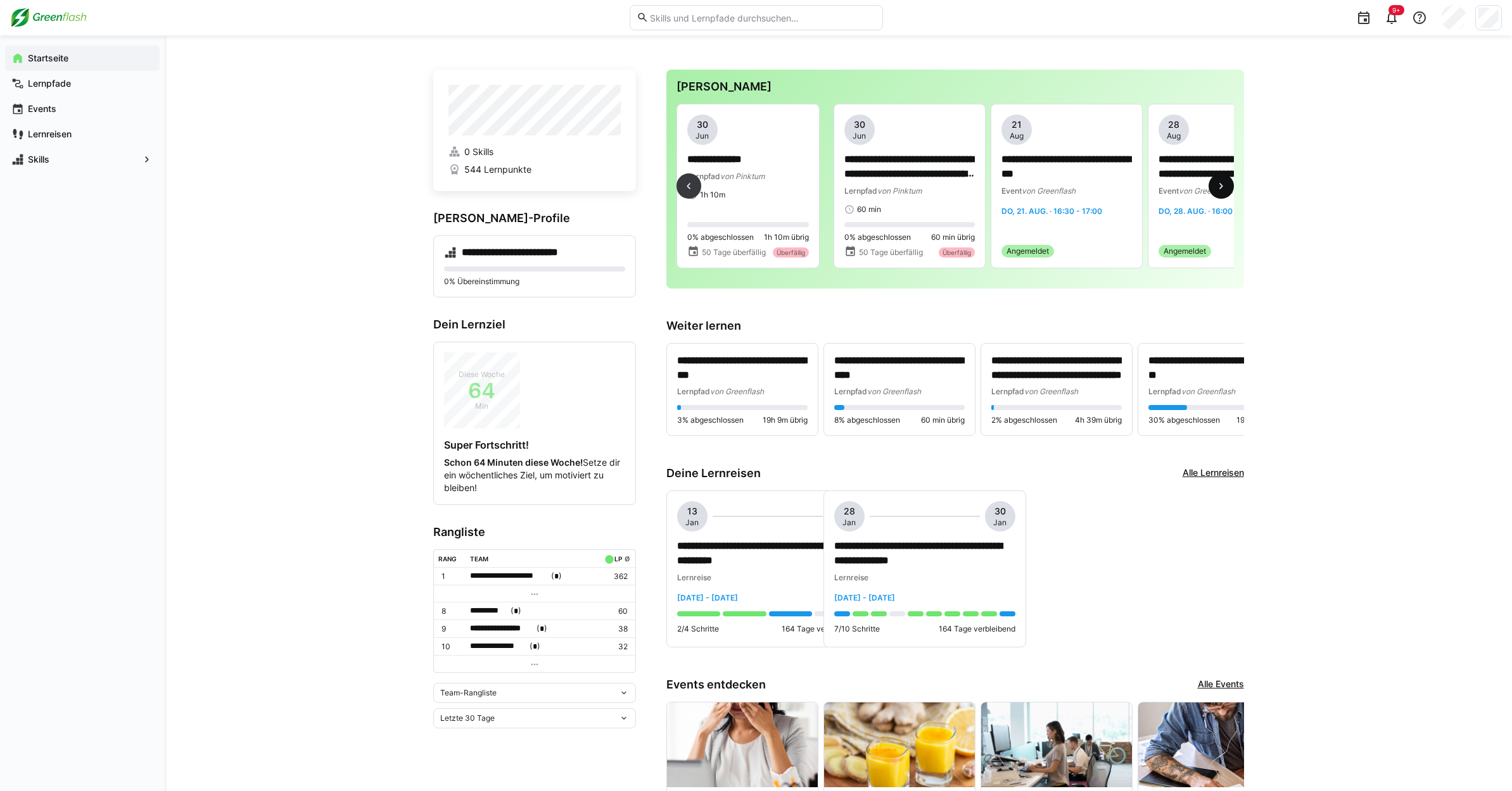
click at [1216, 193] on eds-icon at bounding box center [1221, 186] width 13 height 13
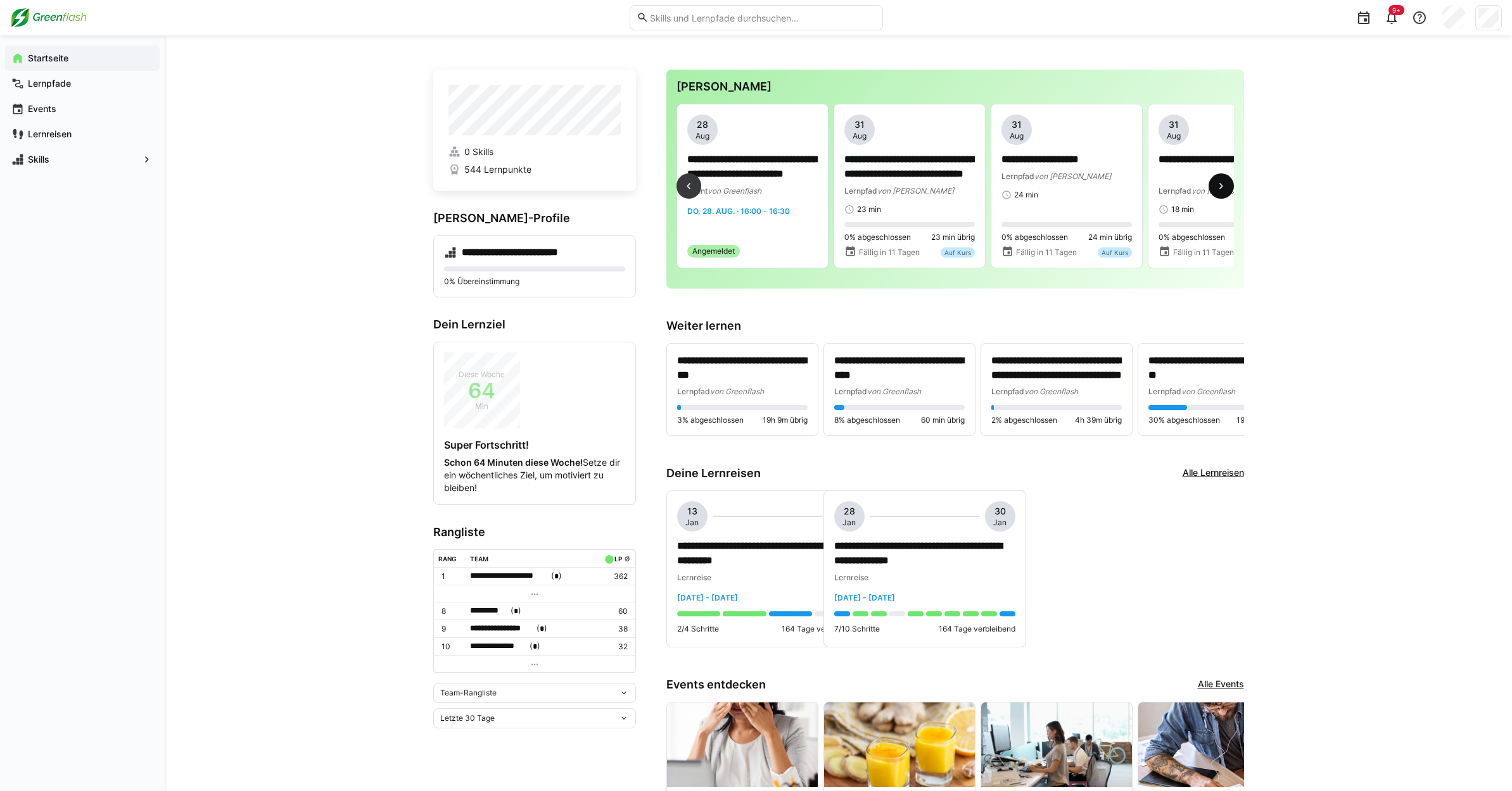
click at [1216, 193] on eds-icon at bounding box center [1221, 186] width 13 height 13
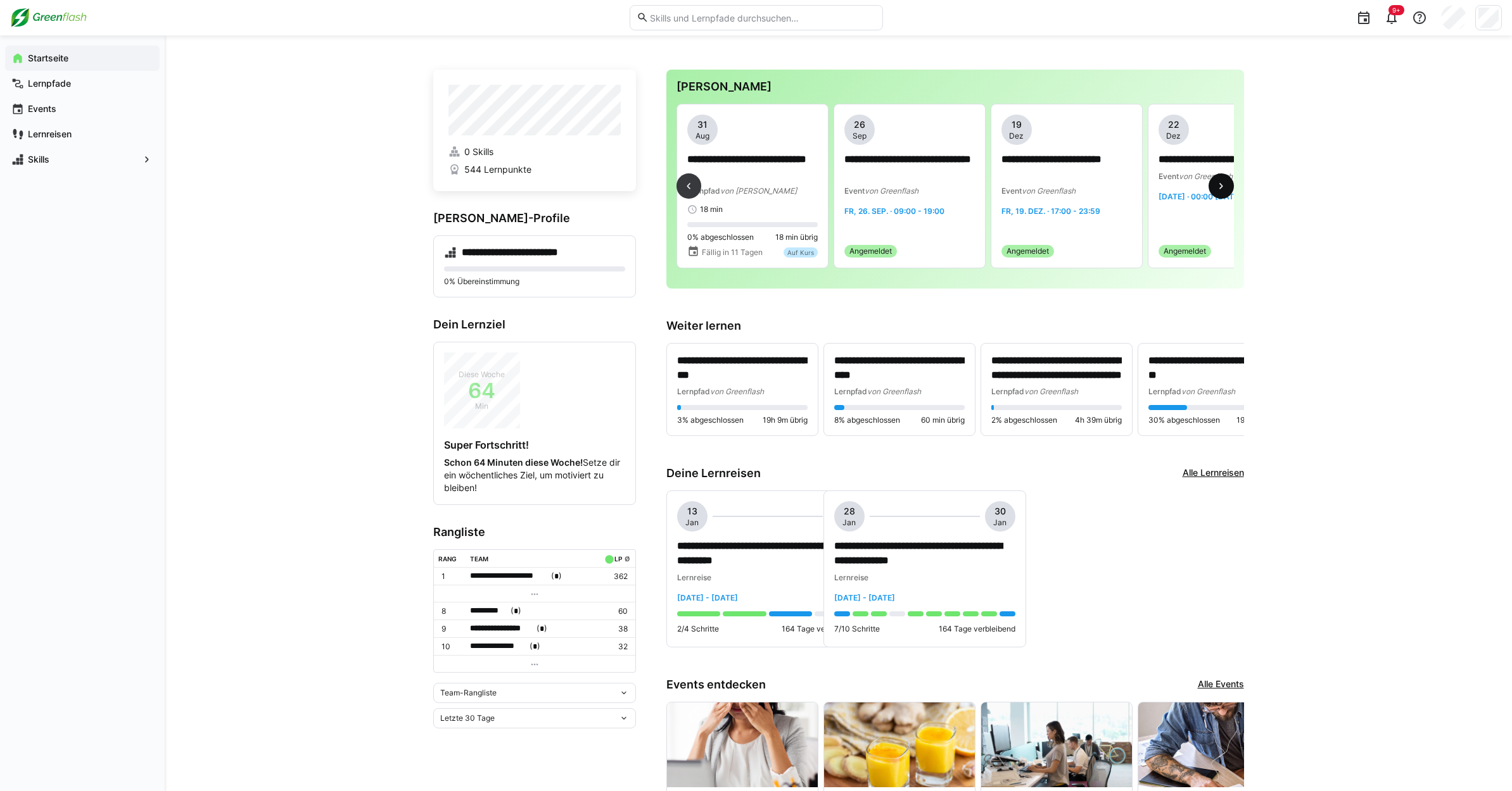
click at [1216, 193] on eds-icon at bounding box center [1221, 186] width 13 height 13
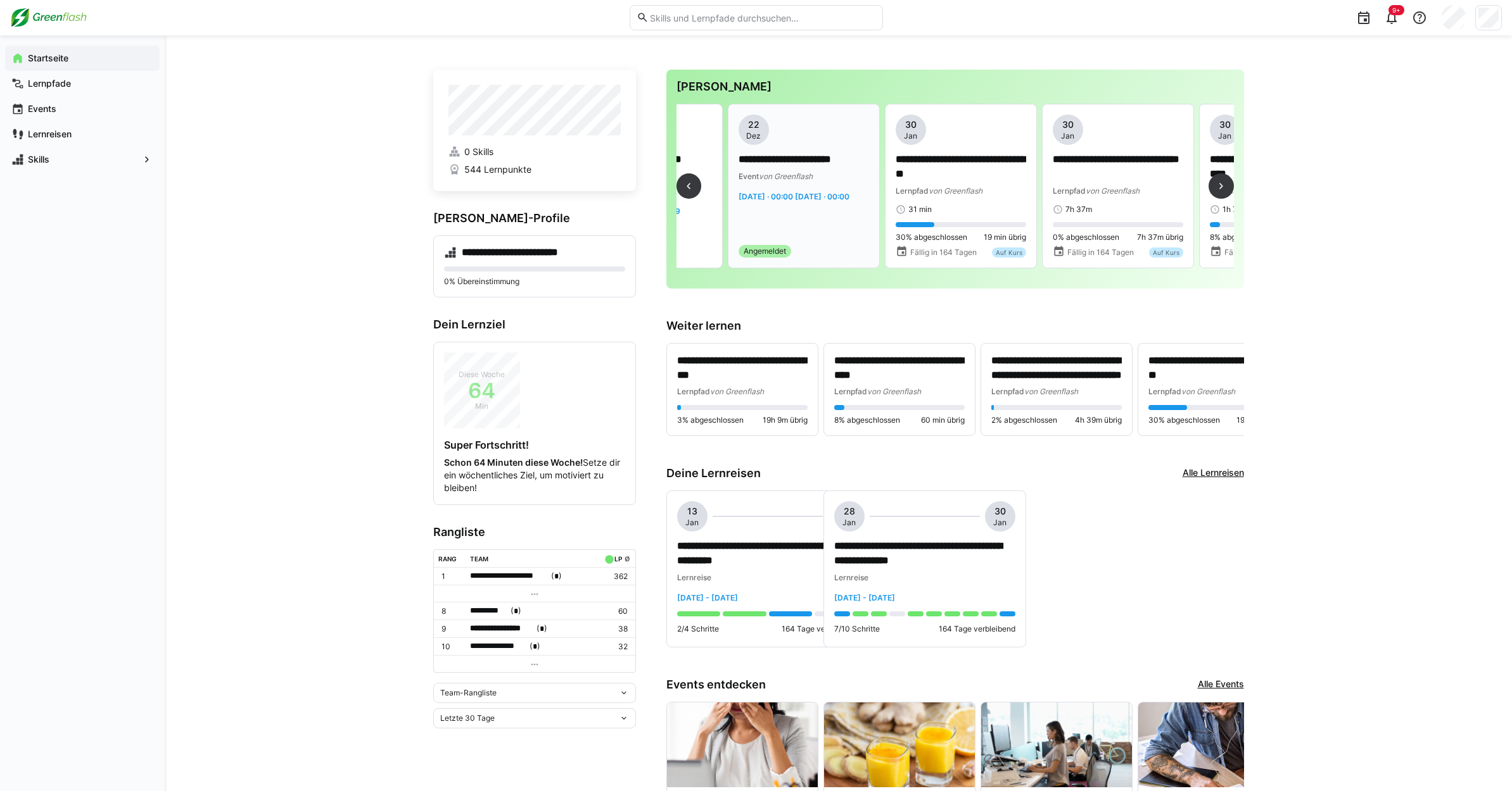
scroll to position [0, 2513]
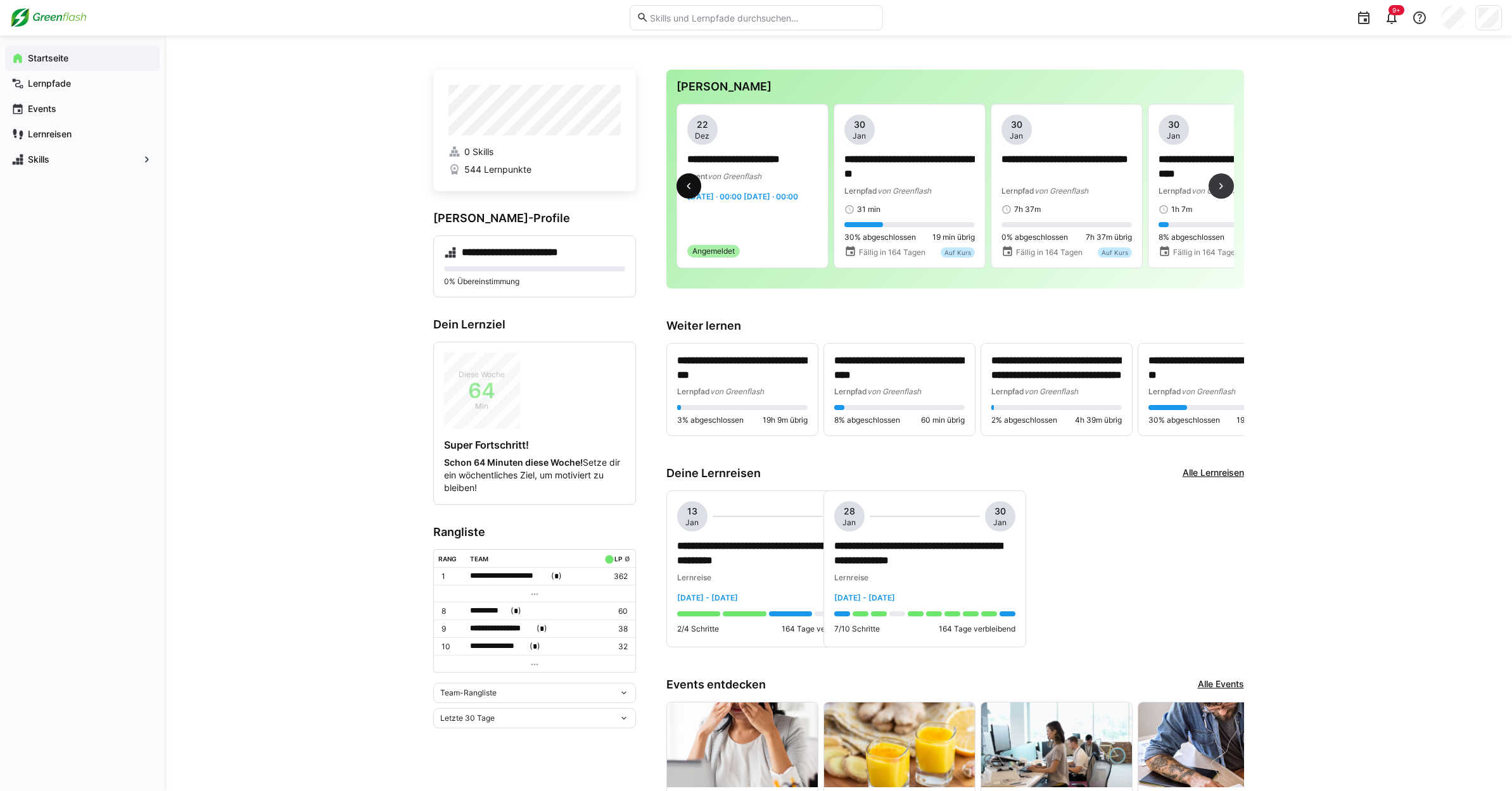
click at [685, 188] on eds-icon at bounding box center [689, 186] width 13 height 13
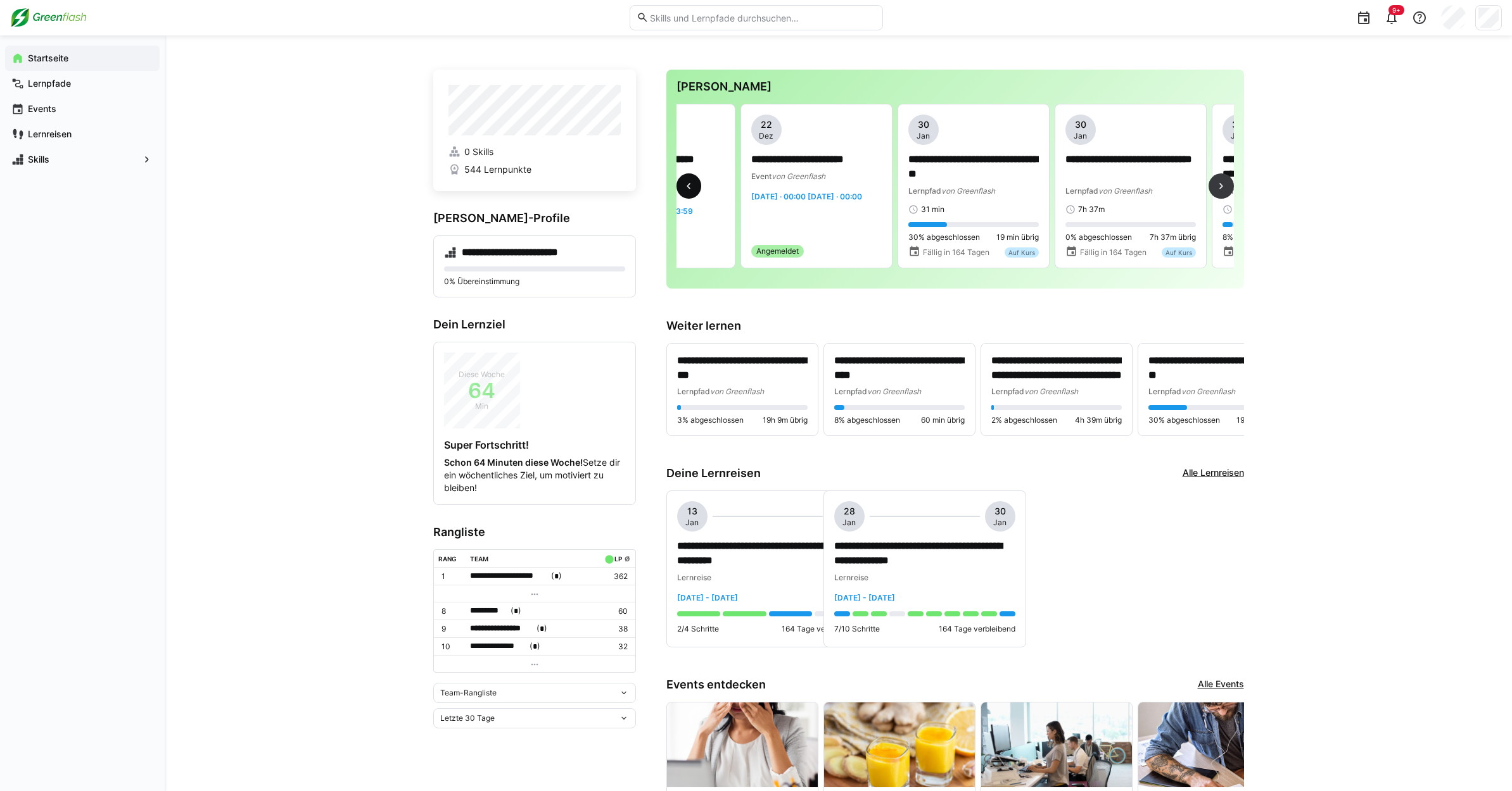
click at [685, 188] on eds-icon at bounding box center [689, 186] width 13 height 13
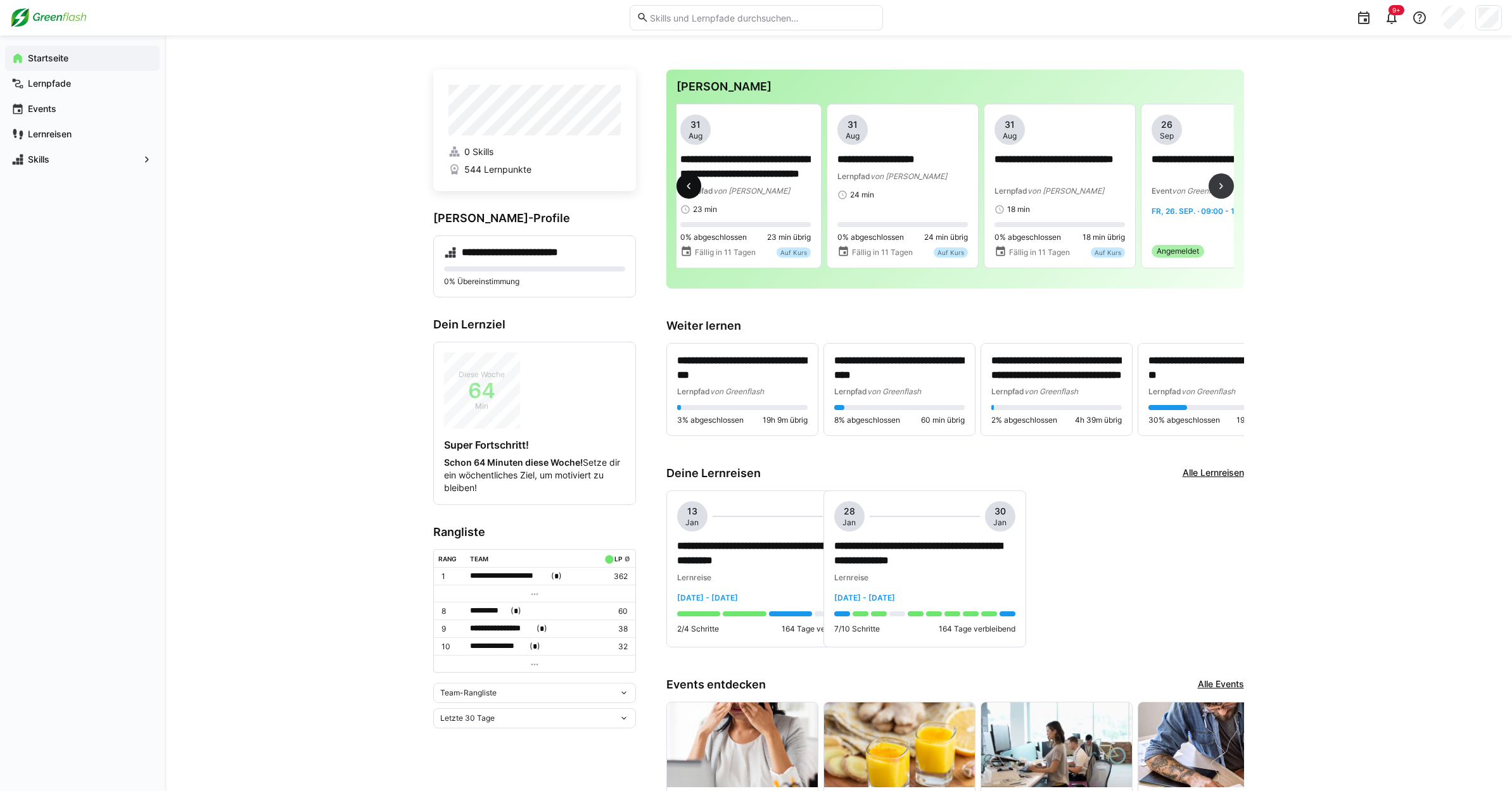
scroll to position [0, 1728]
click at [684, 198] on span at bounding box center [689, 185] width 25 height 25
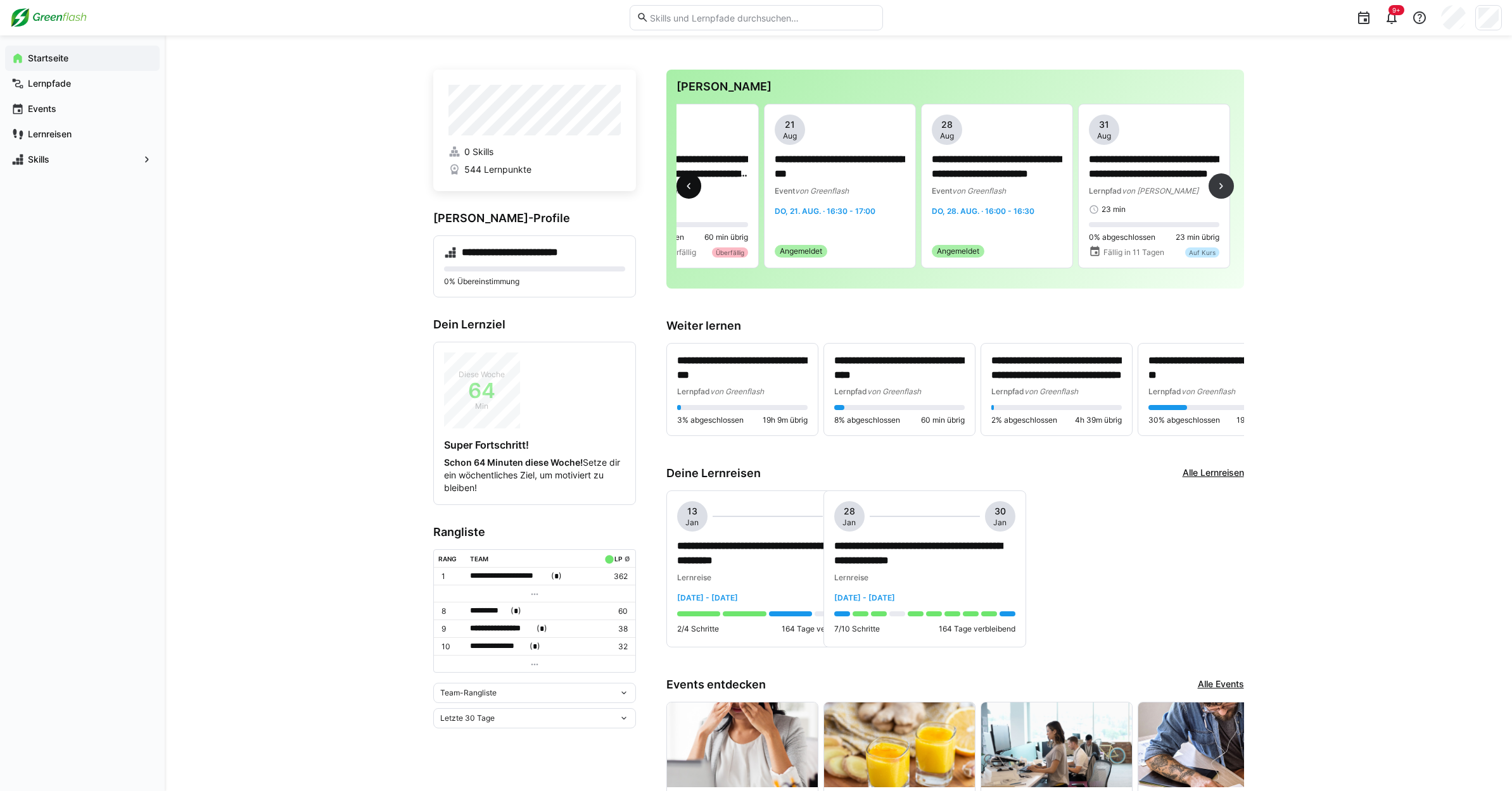
scroll to position [0, 1257]
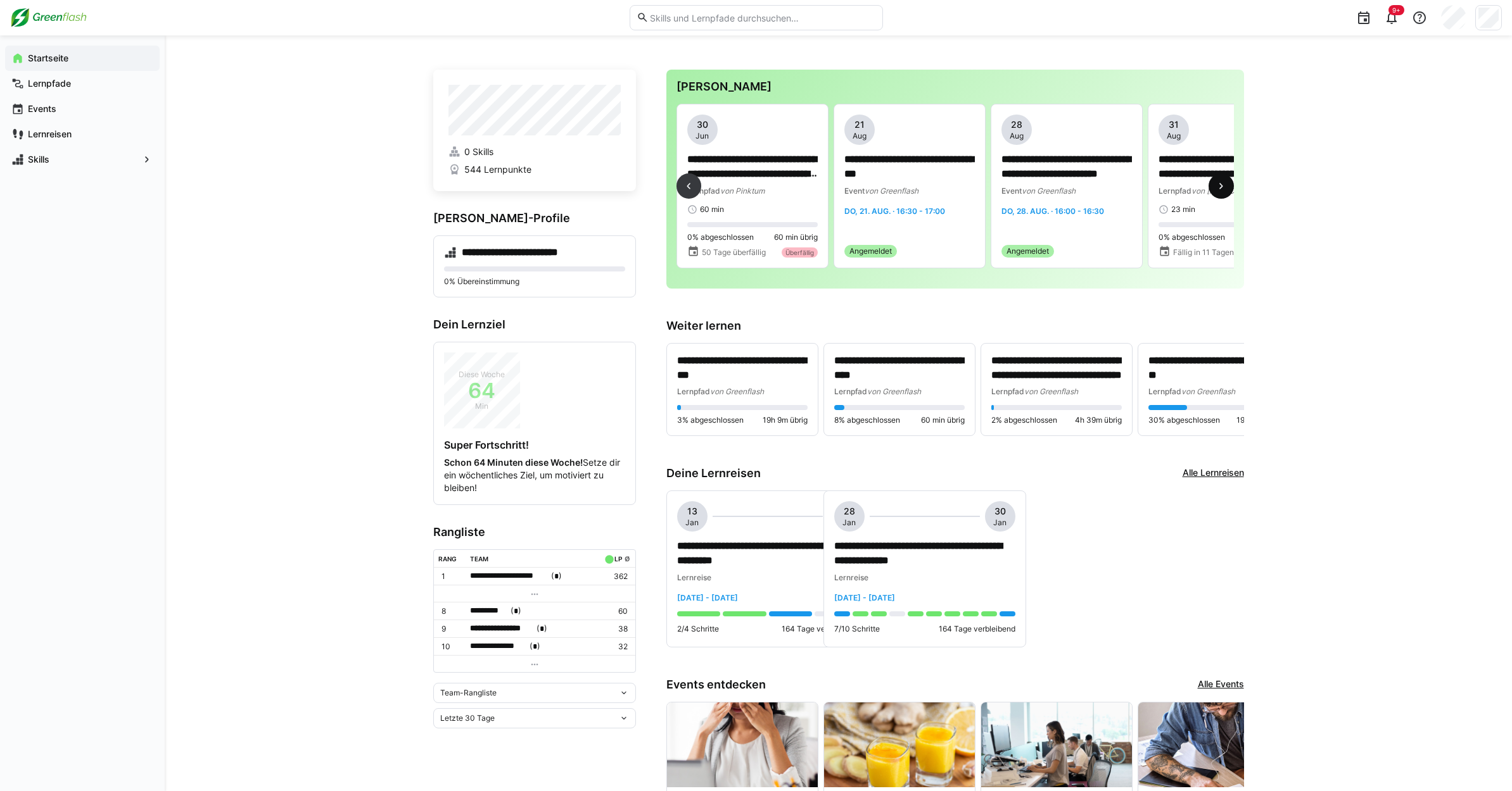
click at [1216, 183] on eds-icon at bounding box center [1221, 186] width 13 height 13
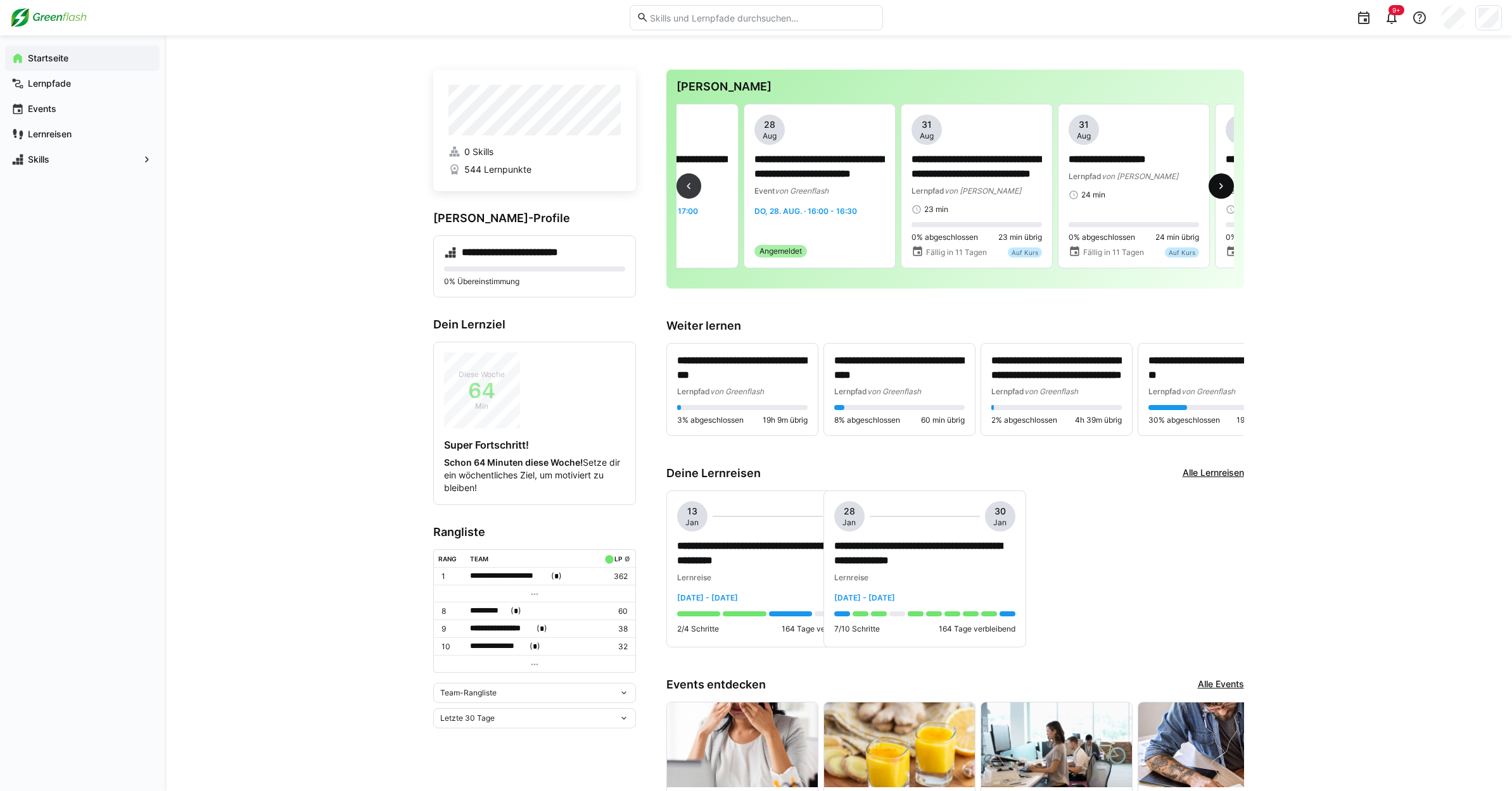
scroll to position [0, 1728]
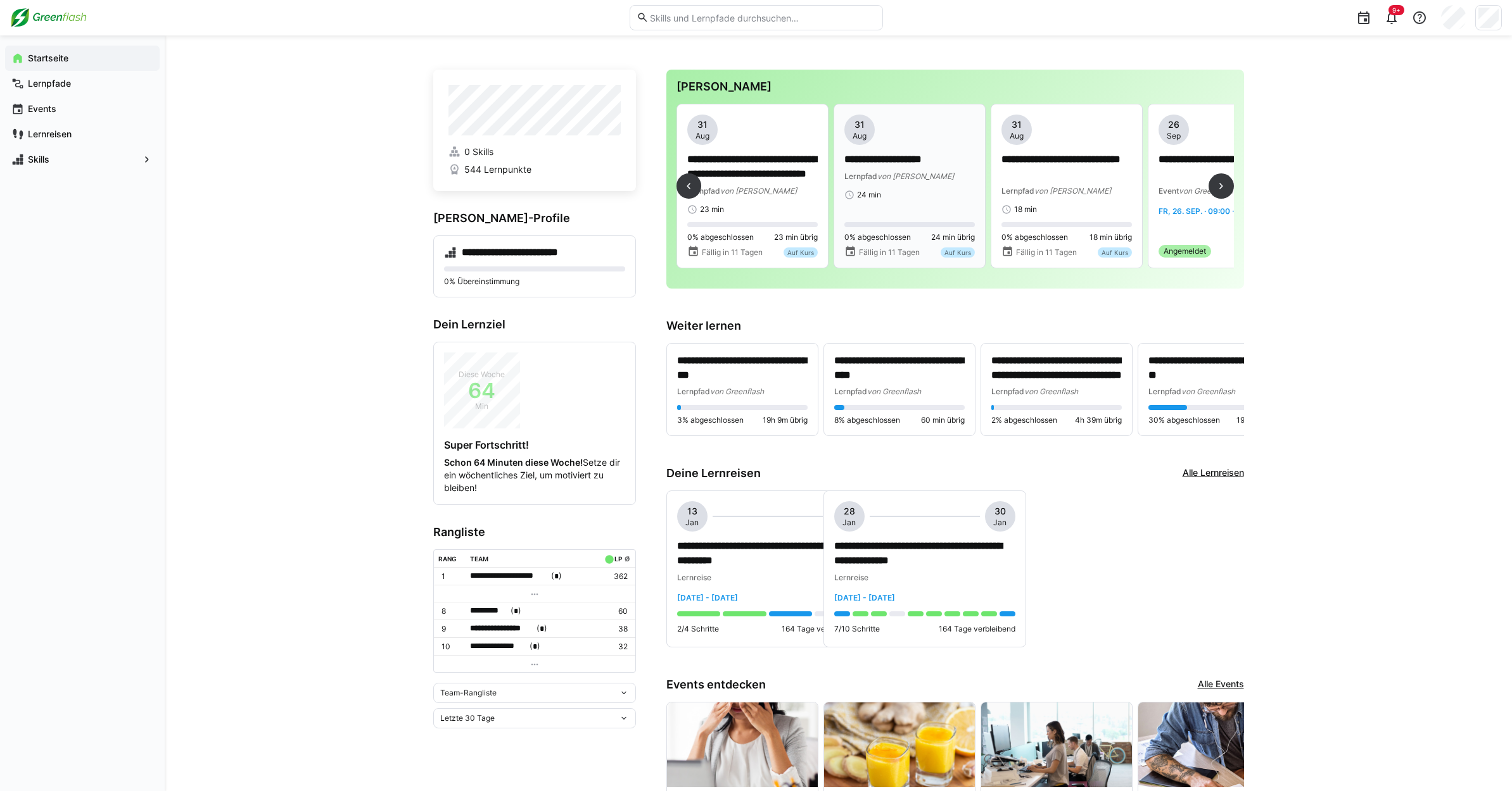
click at [906, 183] on div "**********" at bounding box center [910, 157] width 131 height 86
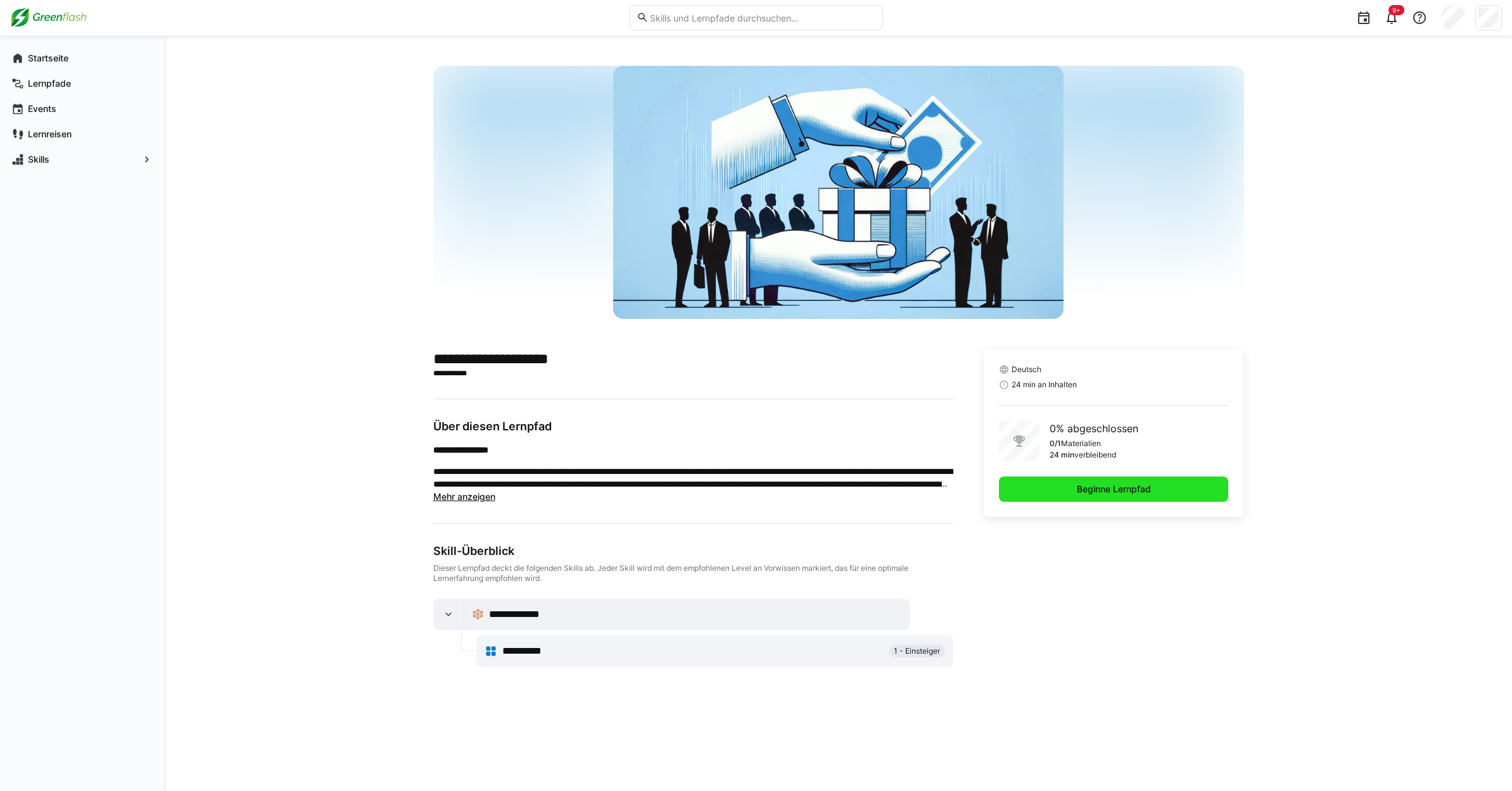
click at [1084, 494] on span "Beginne Lernpfad" at bounding box center [1114, 489] width 78 height 13
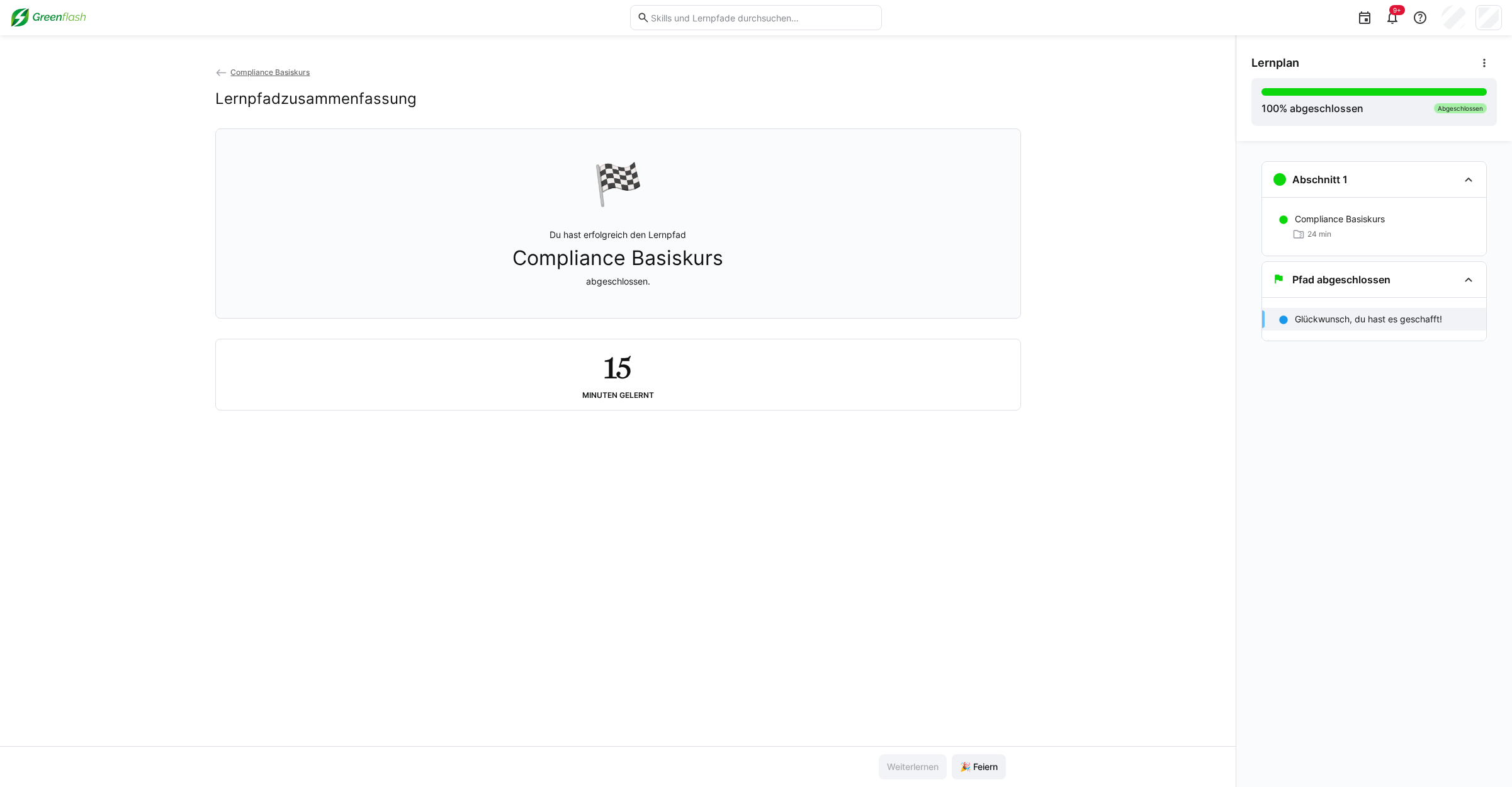
click at [284, 74] on span "Compliance Basiskurs" at bounding box center [271, 72] width 80 height 9
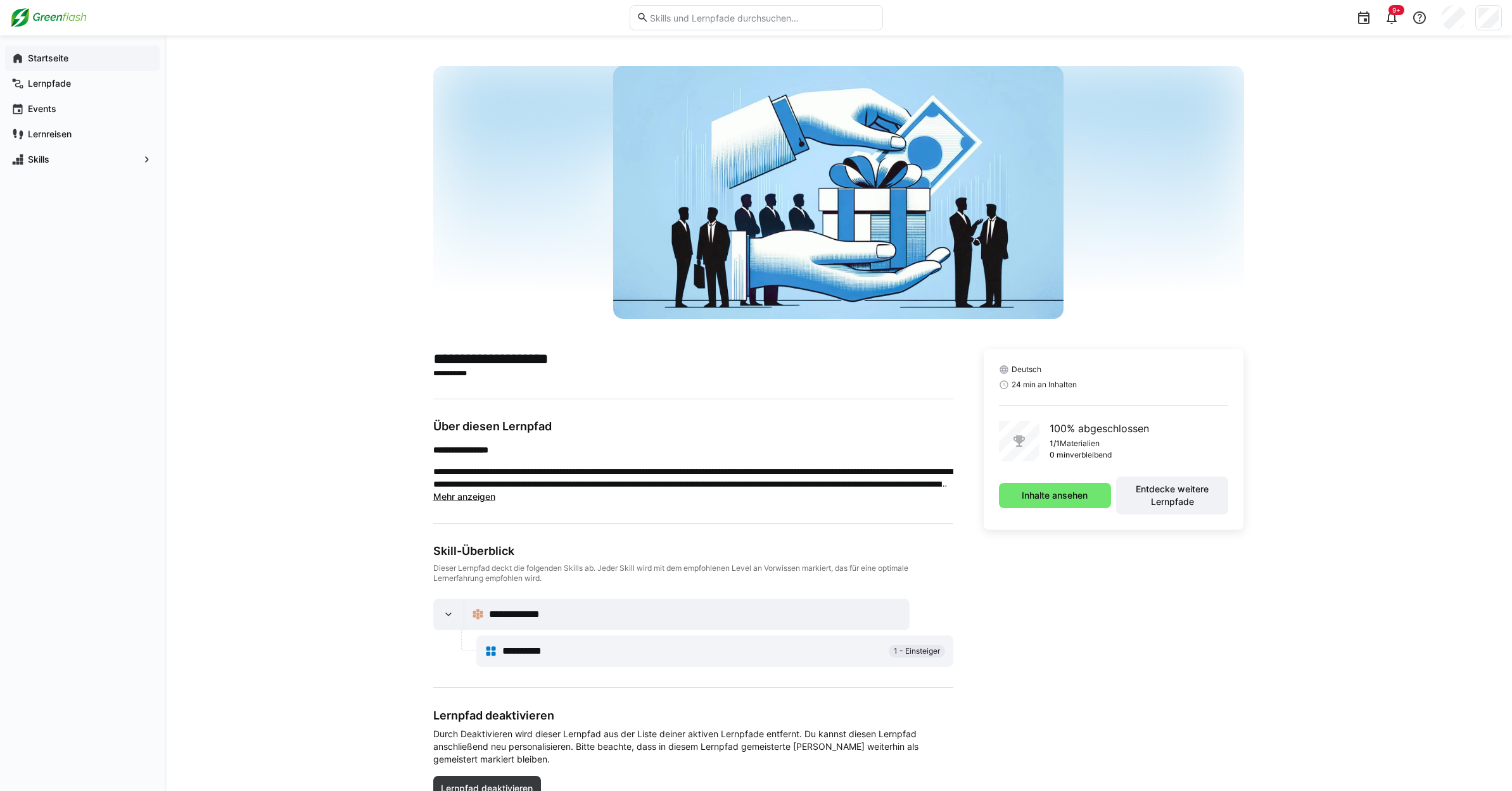
click at [48, 67] on div "Startseite" at bounding box center [82, 58] width 155 height 25
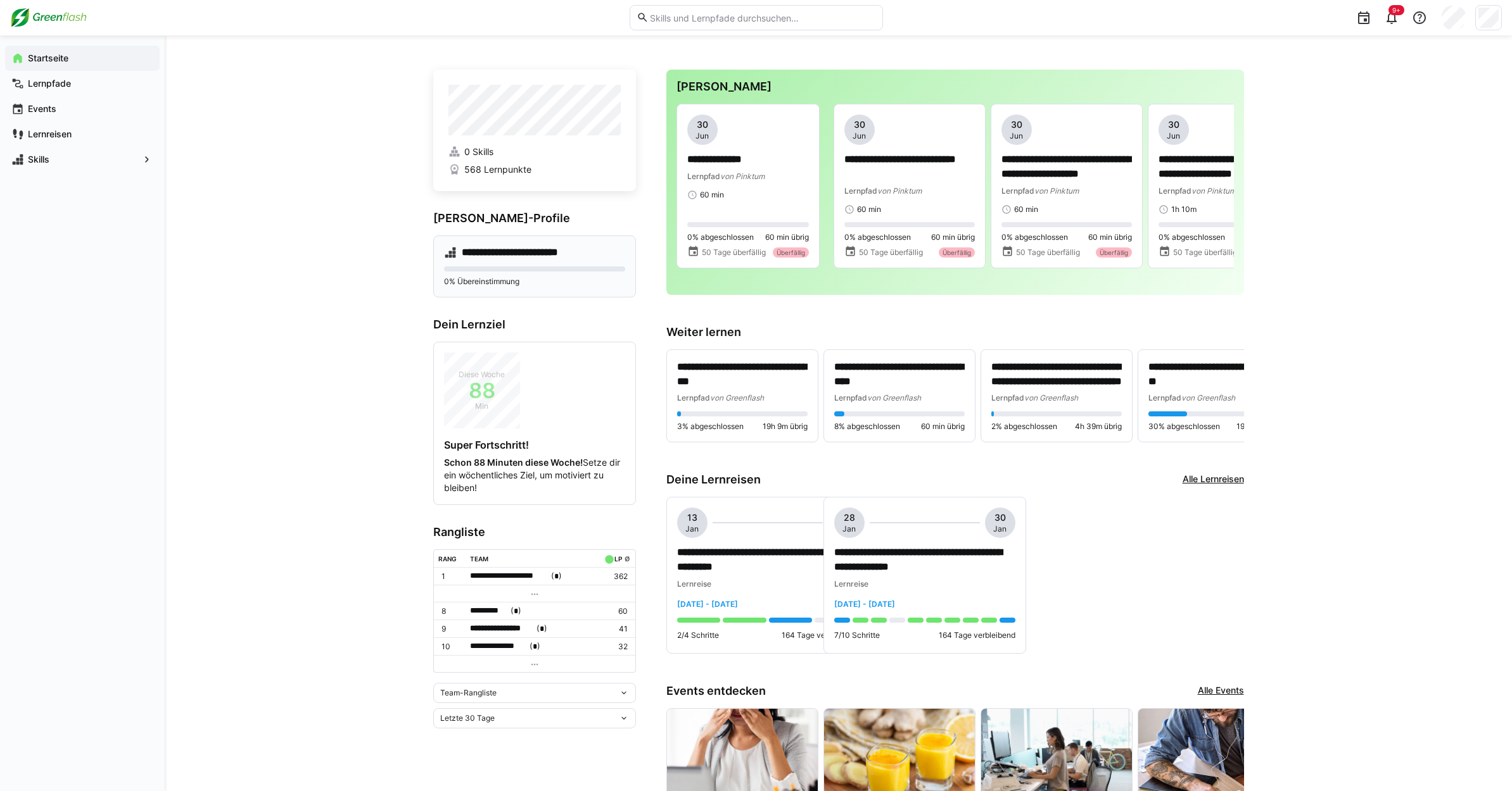
click at [503, 257] on h4 "**********" at bounding box center [522, 252] width 121 height 13
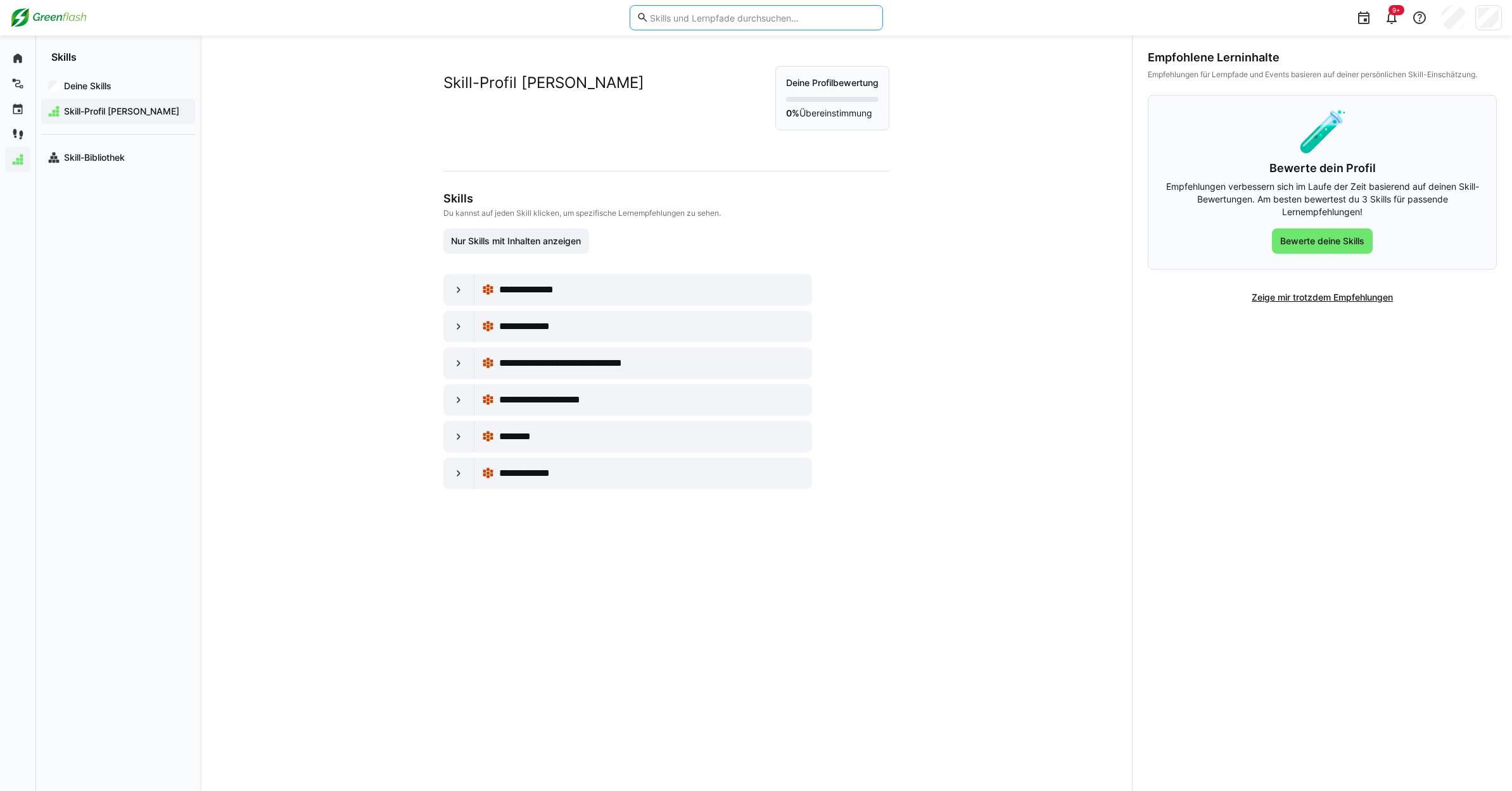
click at [678, 20] on input "text" at bounding box center [762, 18] width 227 height 11
type input "power BI"
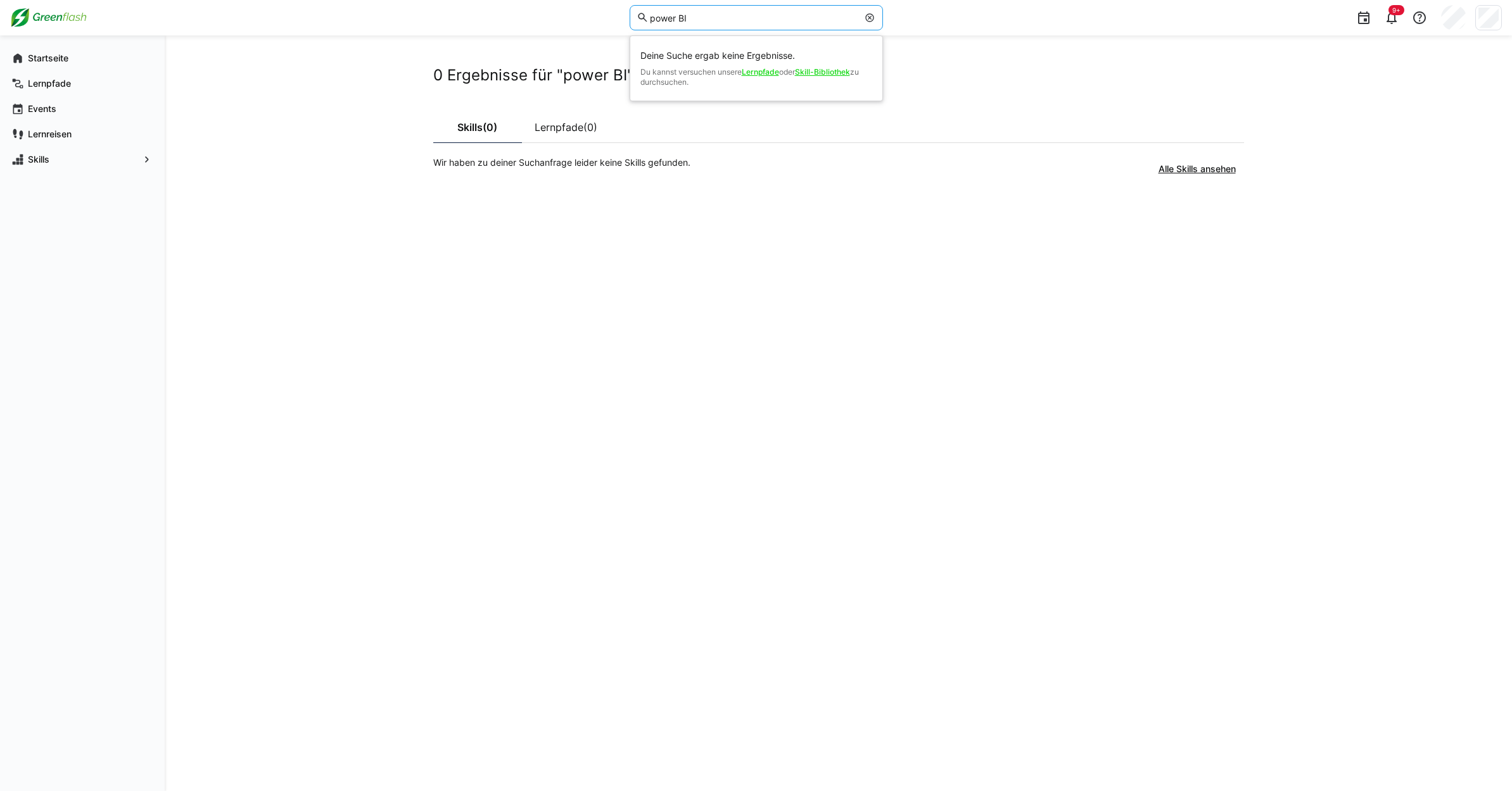
click at [698, 16] on input "power BI" at bounding box center [753, 18] width 209 height 11
click at [818, 72] on link "Skill-Bibliothek" at bounding box center [822, 72] width 55 height 9
click at [710, 22] on input "power BI" at bounding box center [753, 18] width 209 height 11
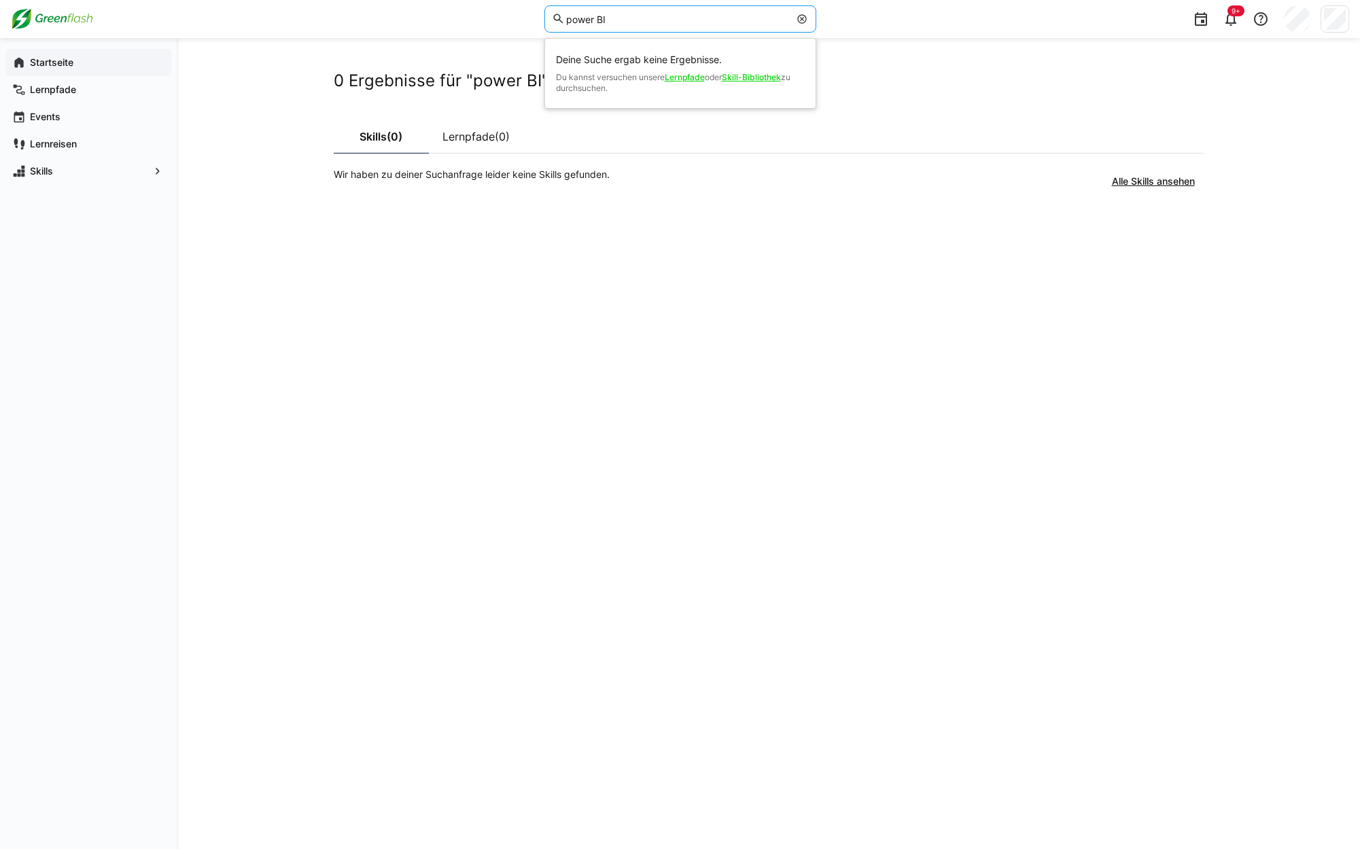
click at [0, 0] on app-navigation-label "Startseite" at bounding box center [0, 0] width 0 height 0
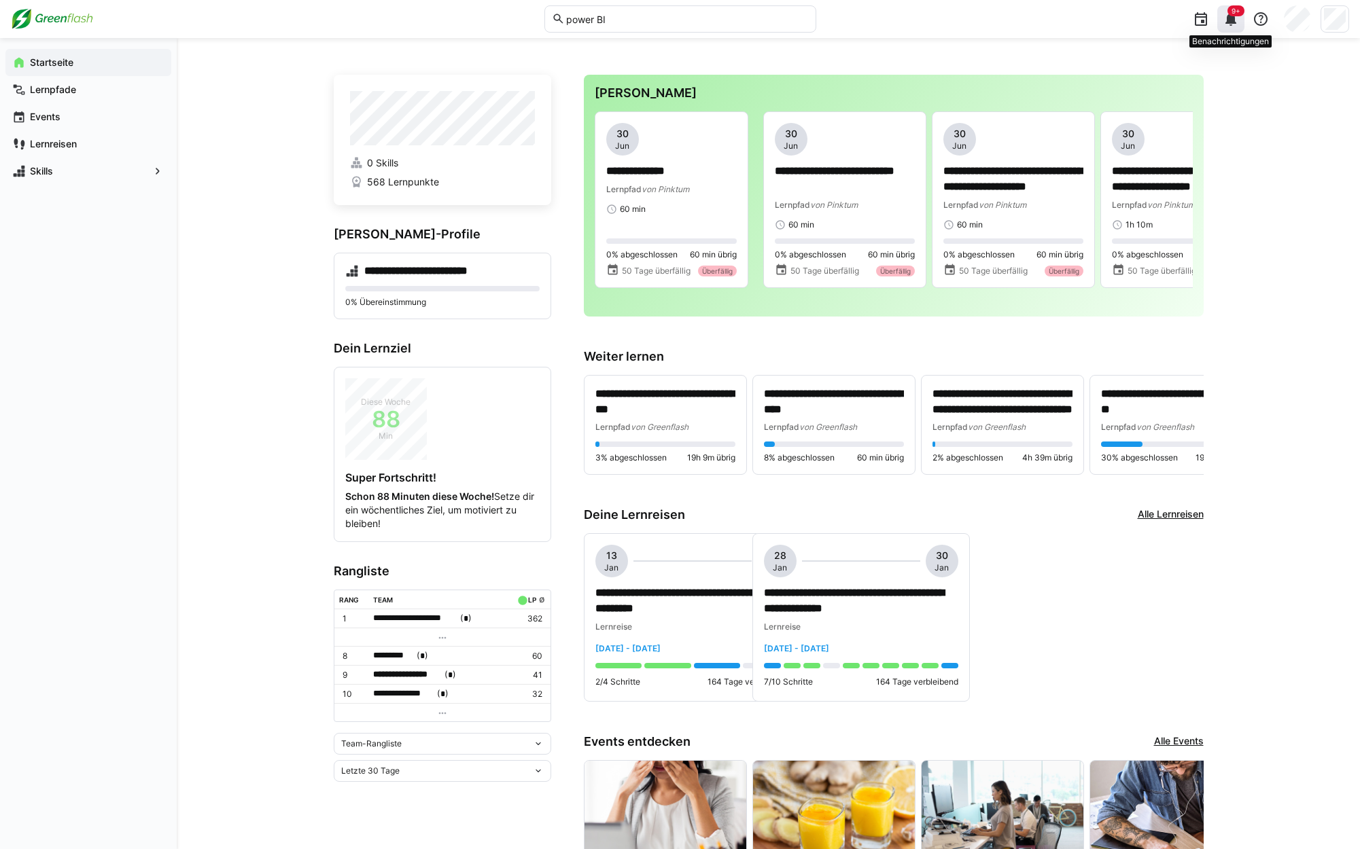
click at [1235, 16] on eds-icon at bounding box center [1230, 19] width 16 height 16
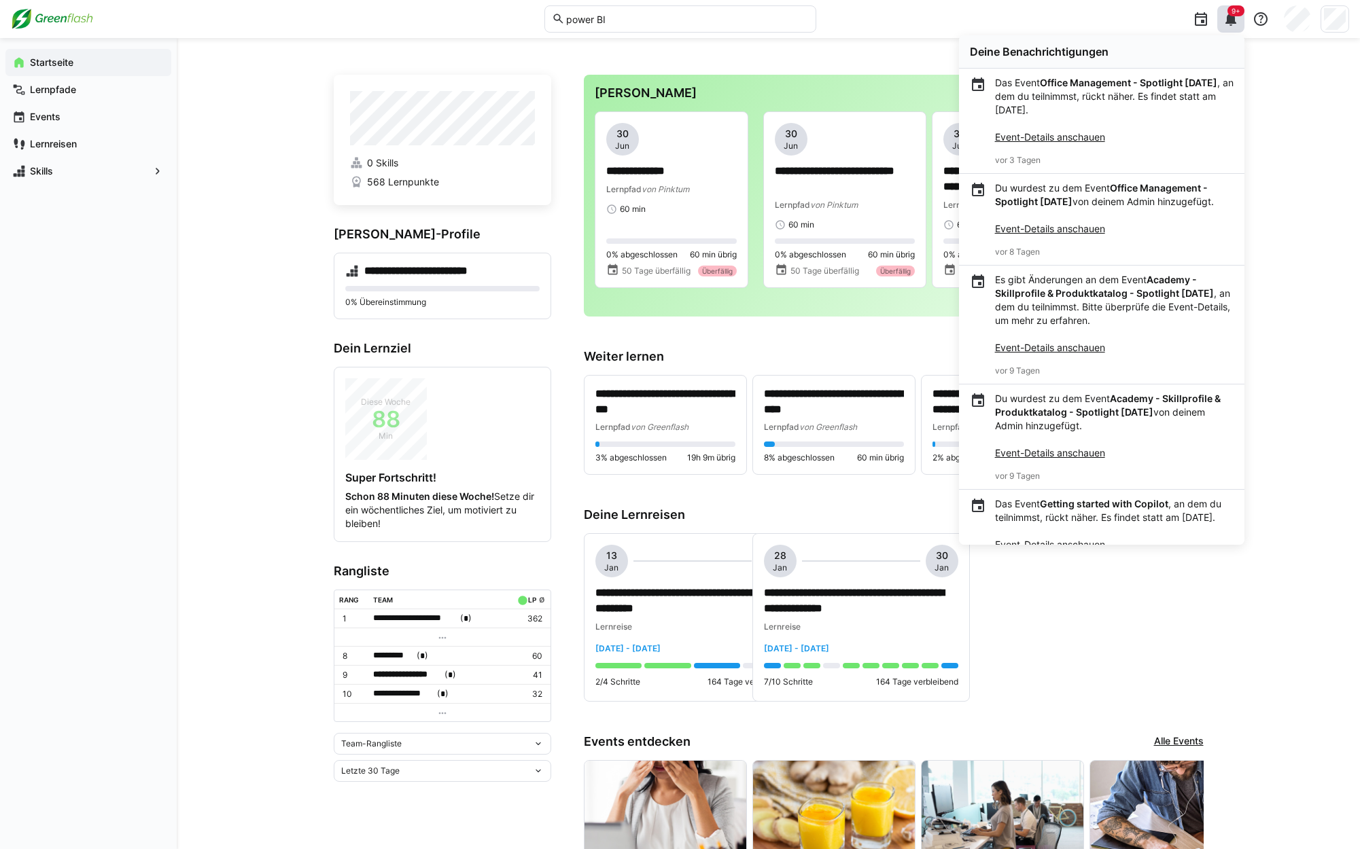
click at [1040, 88] on strong "Office Management - Spotlight [DATE]" at bounding box center [1128, 83] width 177 height 12
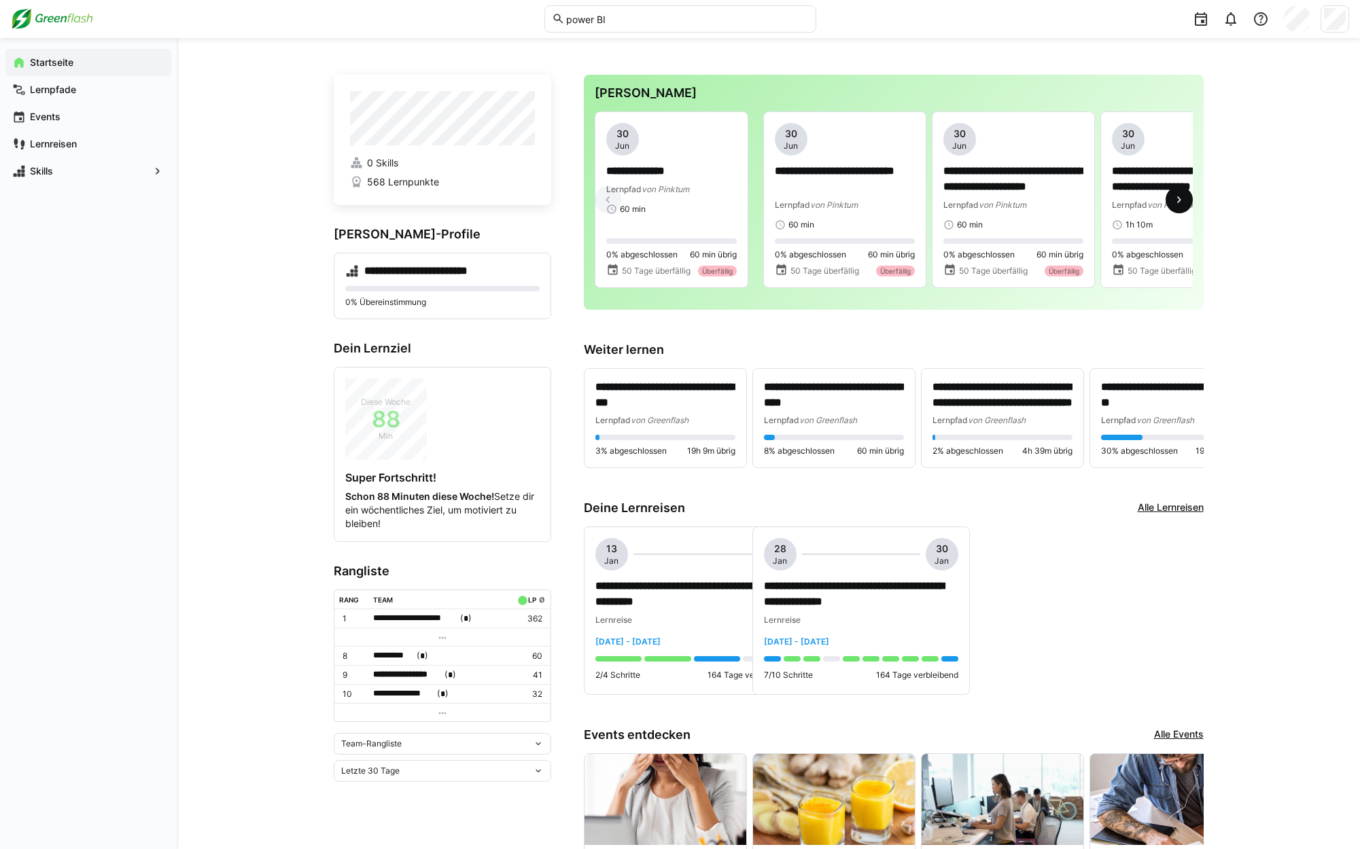
click at [1182, 202] on eds-icon at bounding box center [1179, 200] width 14 height 14
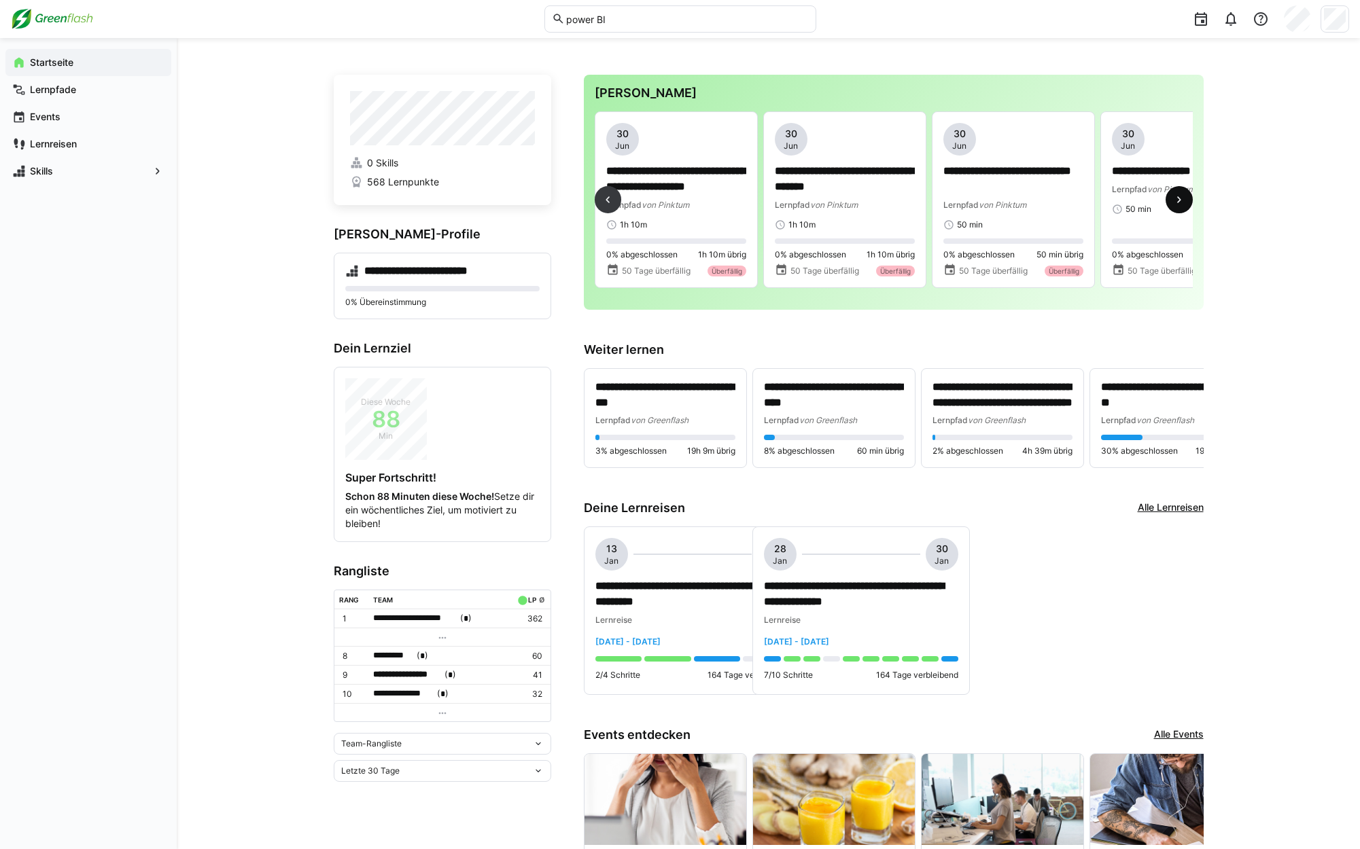
click at [1182, 202] on eds-icon at bounding box center [1179, 200] width 14 height 14
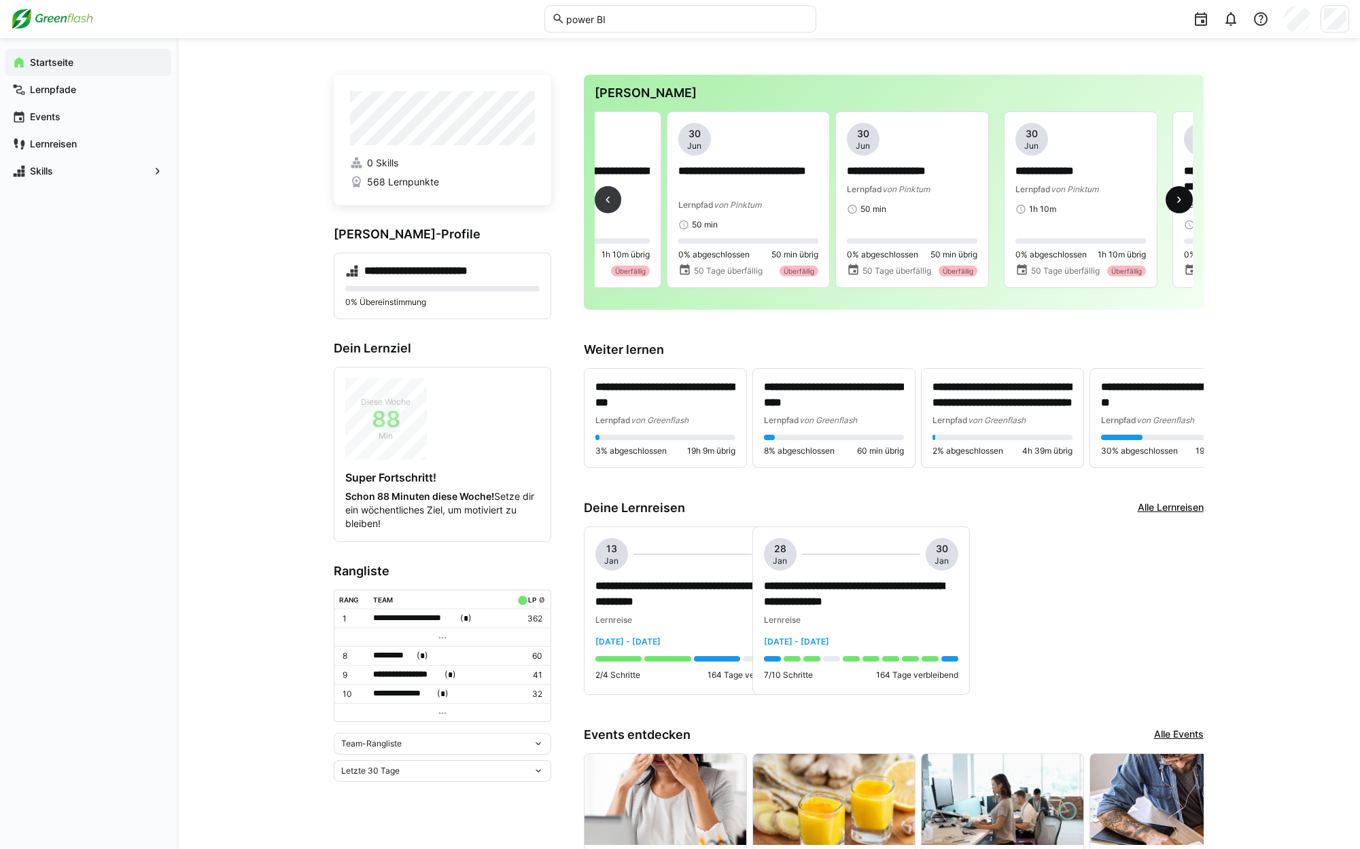
scroll to position [0, 1011]
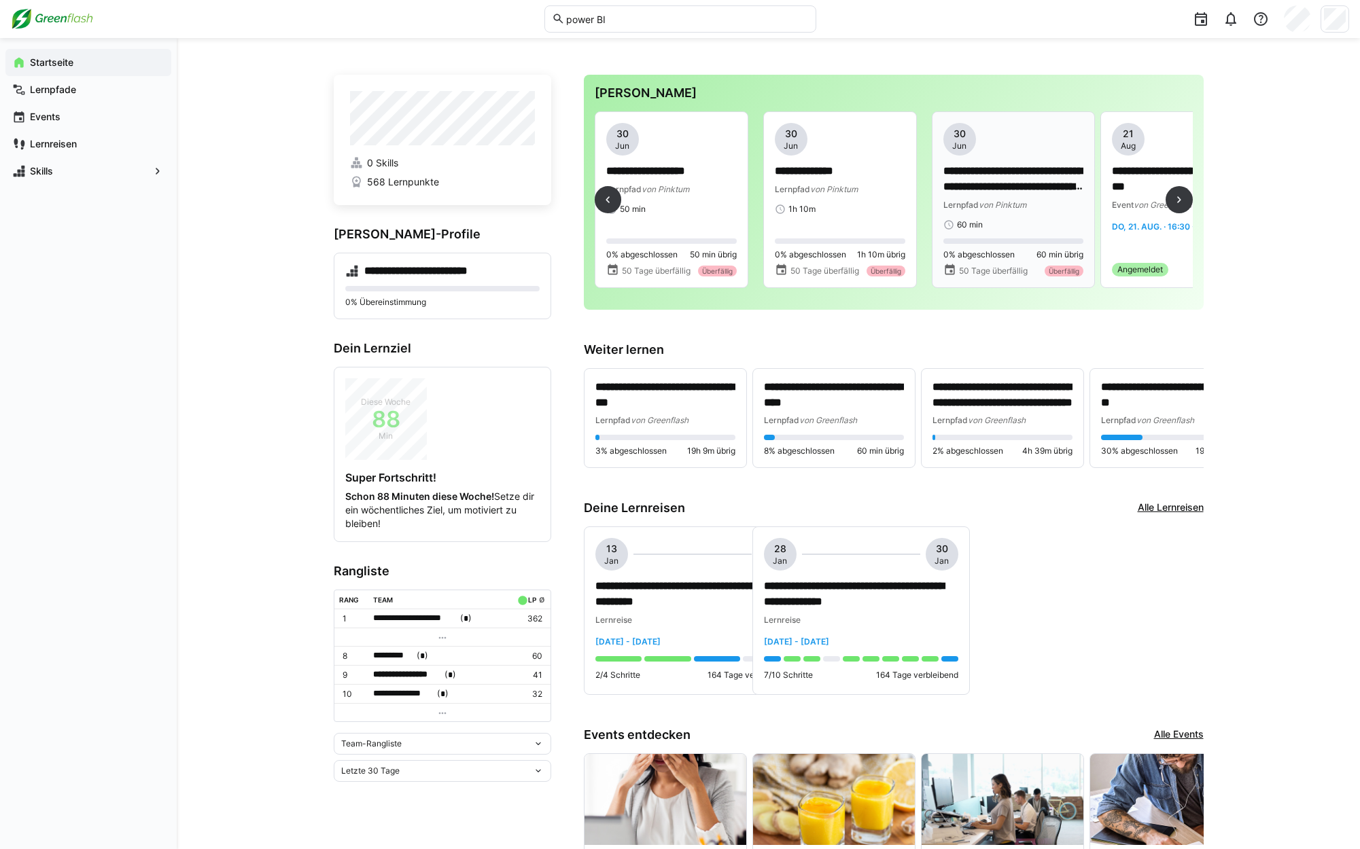
drag, startPoint x: 1036, startPoint y: 202, endPoint x: 1054, endPoint y: 212, distance: 21.0
click at [1054, 212] on div "**********" at bounding box center [1013, 176] width 140 height 107
